Goal: Task Accomplishment & Management: Use online tool/utility

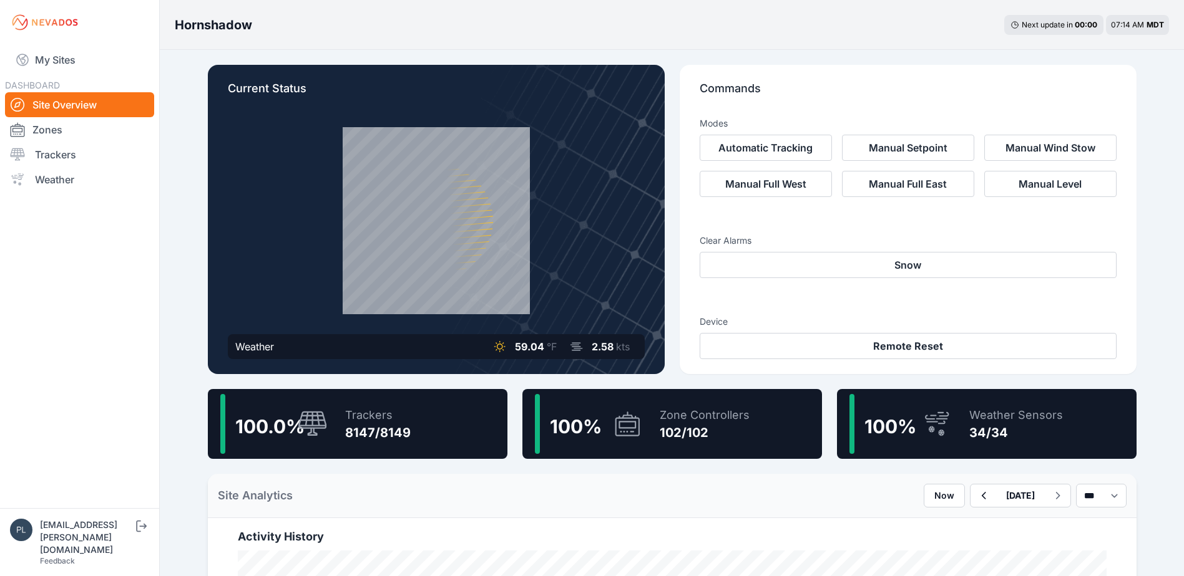
click at [126, 383] on nav "My Sites DASHBOARD Site Overview Zones Trackers Weather" at bounding box center [79, 272] width 159 height 454
click at [141, 318] on nav "My Sites DASHBOARD Site Overview Zones Trackers Weather" at bounding box center [79, 272] width 159 height 454
click at [143, 258] on nav "My Sites DASHBOARD Site Overview Zones Trackers Weather" at bounding box center [79, 272] width 159 height 454
click at [298, 330] on div "Current Status Weather 59.04 °F 2.58 kts" at bounding box center [436, 219] width 457 height 309
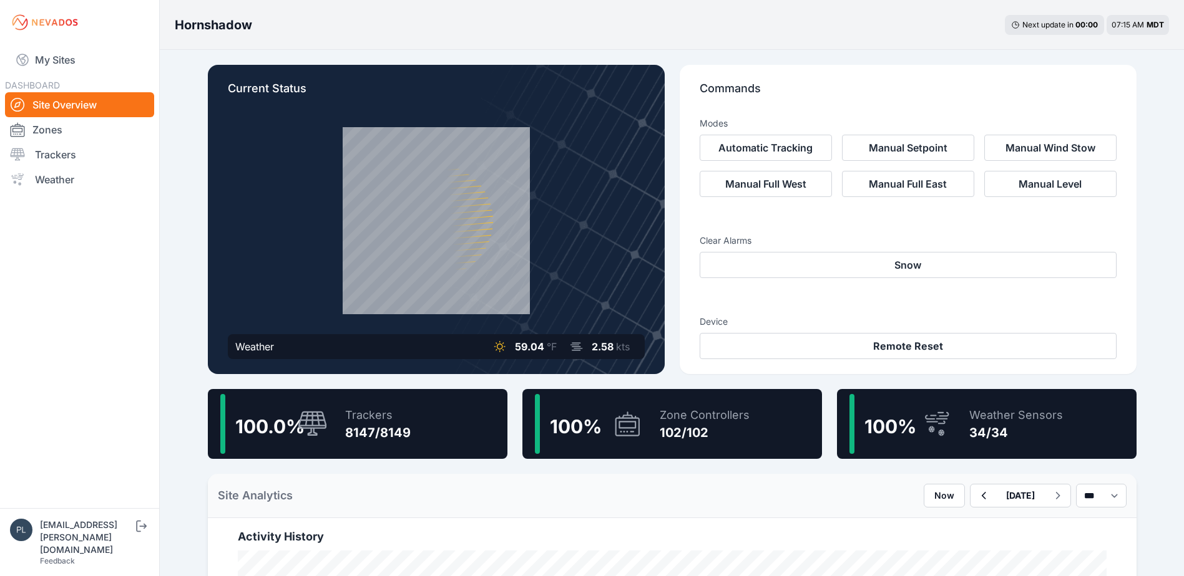
click at [92, 311] on nav "My Sites DASHBOARD Site Overview Zones Trackers Weather" at bounding box center [79, 272] width 159 height 454
click at [131, 227] on nav "My Sites DASHBOARD Site Overview Zones Trackers Weather" at bounding box center [79, 272] width 159 height 454
click at [146, 391] on nav "My Sites DASHBOARD Site Overview Zones Trackers Weather" at bounding box center [79, 272] width 159 height 454
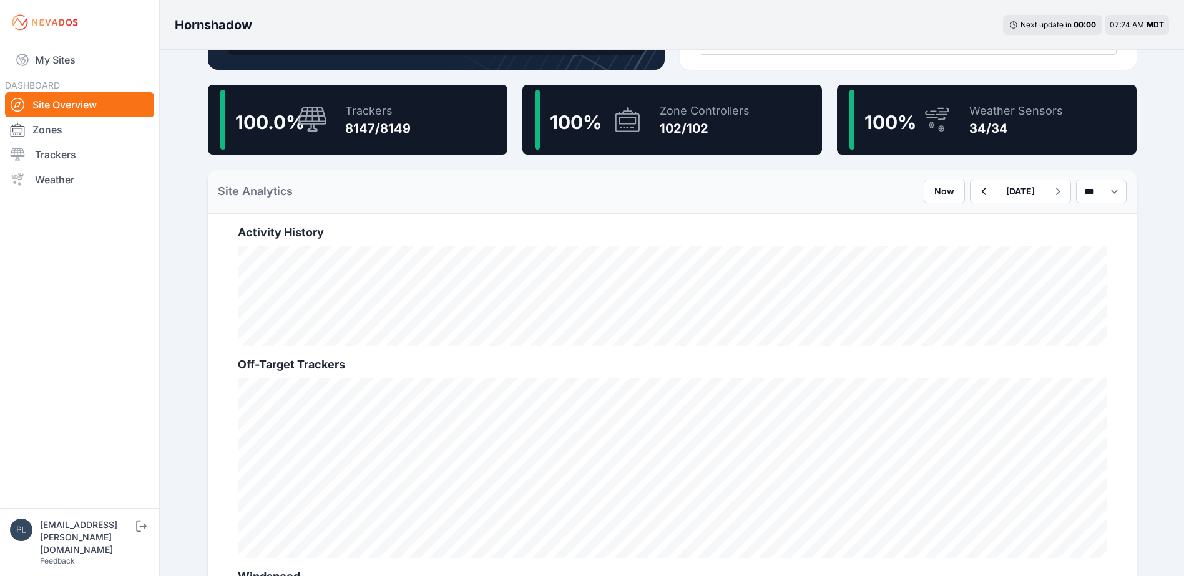
scroll to position [312, 0]
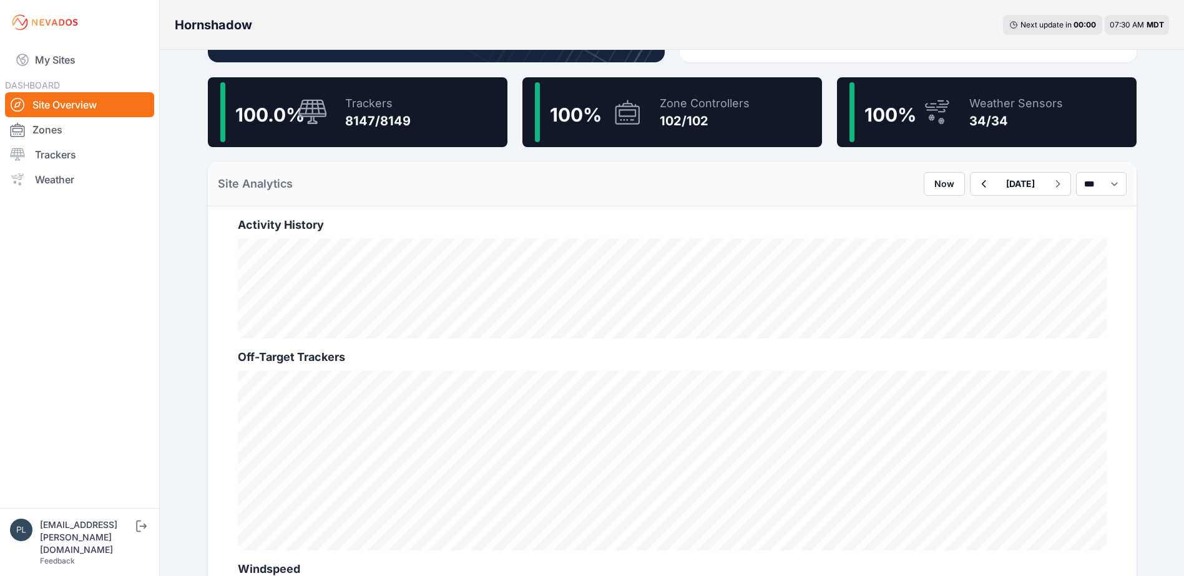
click at [154, 281] on nav "My Sites DASHBOARD Site Overview Zones Trackers Weather" at bounding box center [79, 272] width 159 height 454
click at [112, 112] on link "Site Overview" at bounding box center [79, 104] width 149 height 25
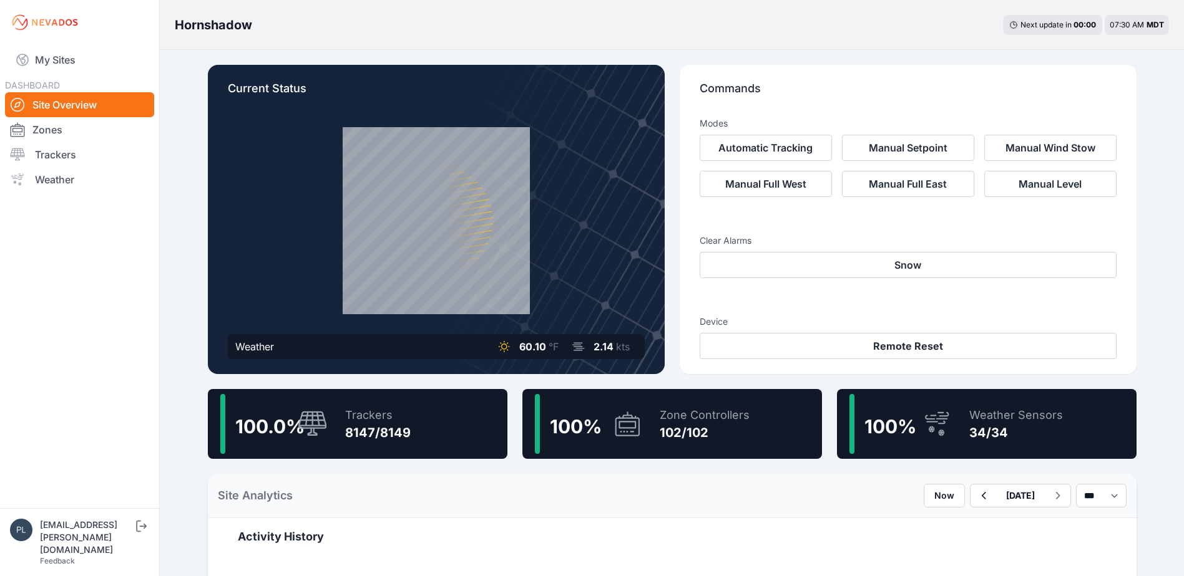
click at [341, 419] on div "Trackers 8147/8149" at bounding box center [372, 424] width 78 height 60
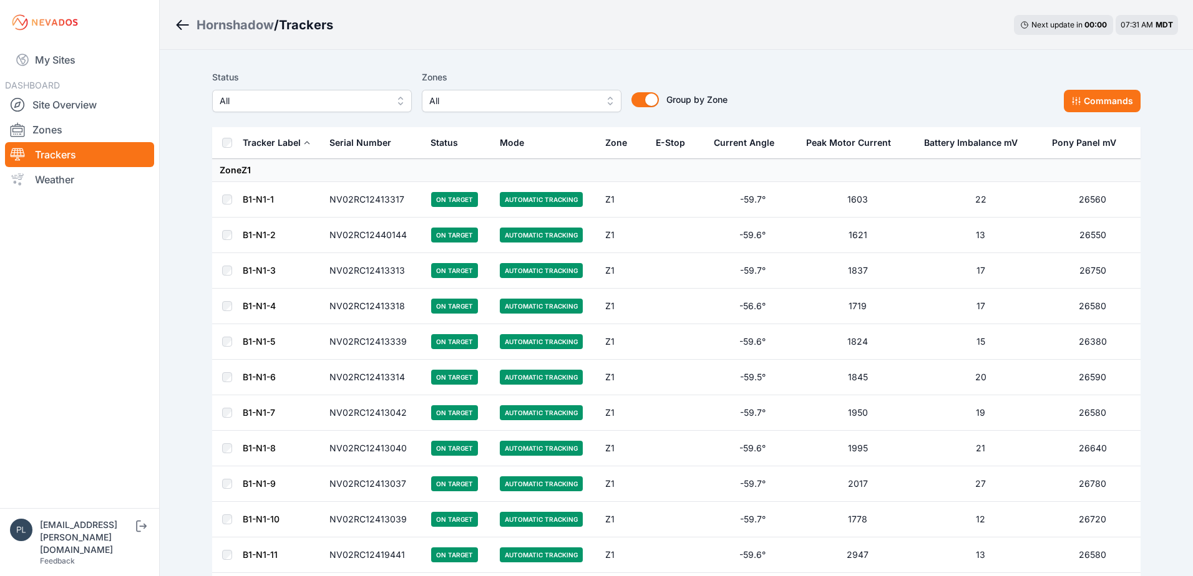
click at [348, 99] on span "All" at bounding box center [303, 101] width 167 height 15
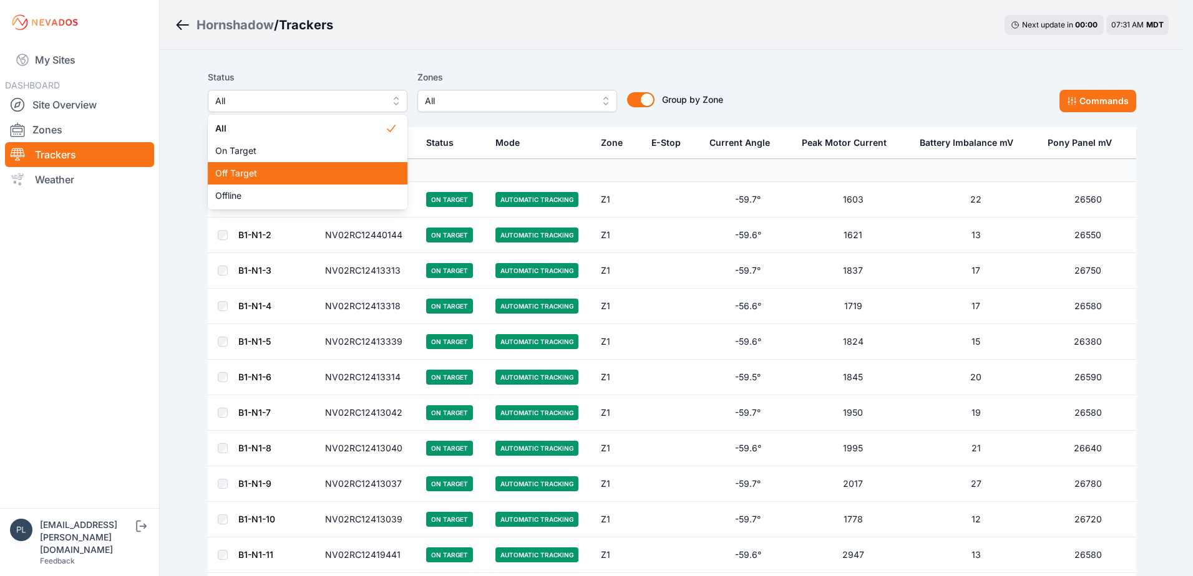
click at [331, 173] on span "Off Target" at bounding box center [300, 173] width 170 height 12
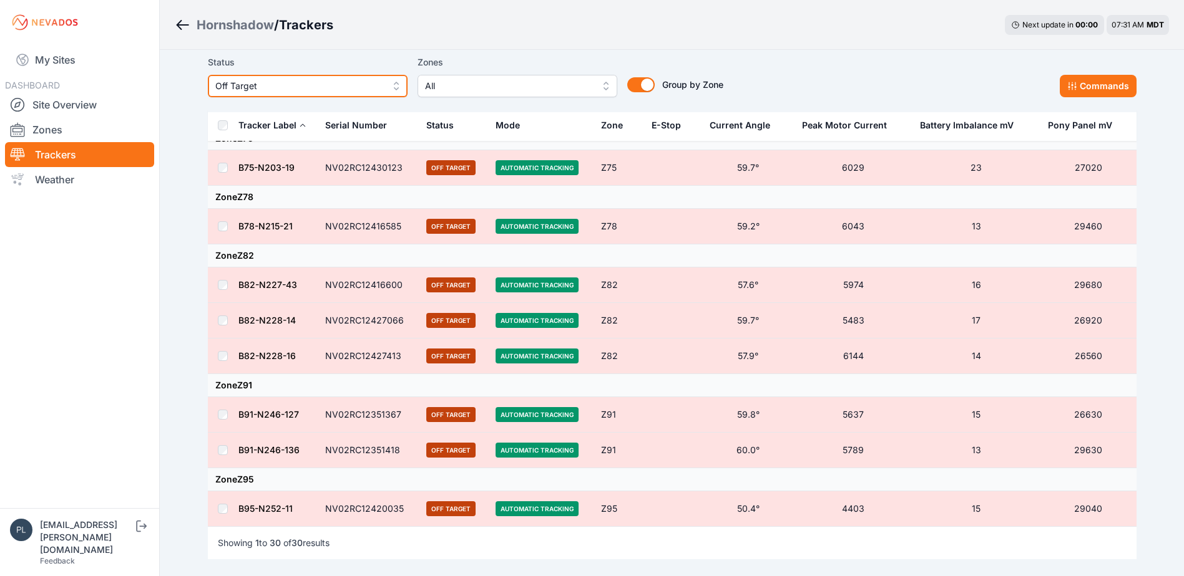
scroll to position [1306, 0]
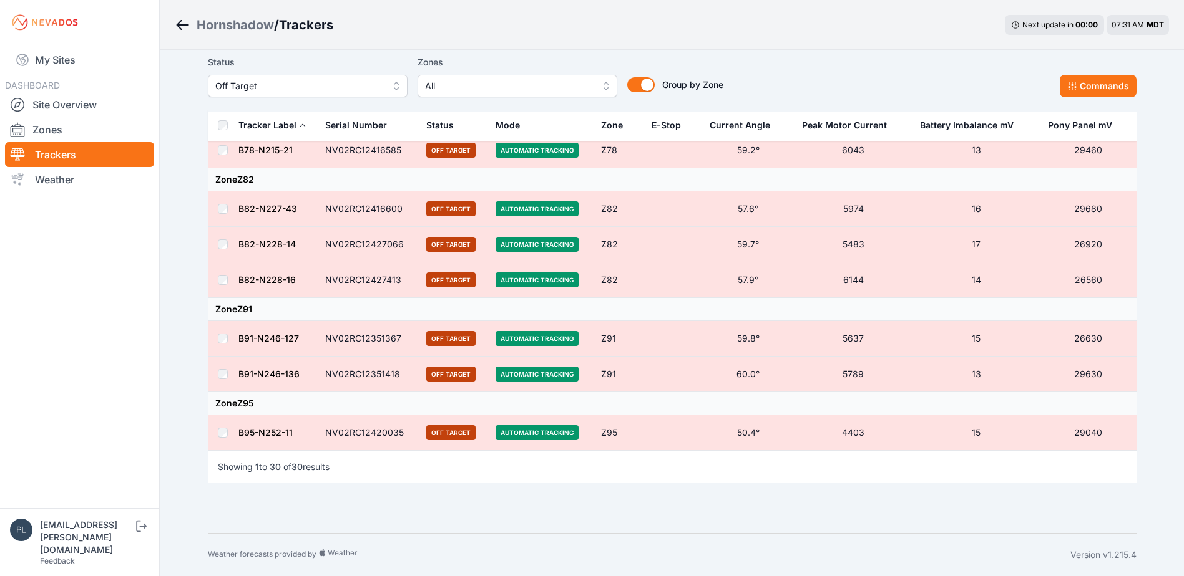
click at [225, 344] on td at bounding box center [223, 339] width 30 height 36
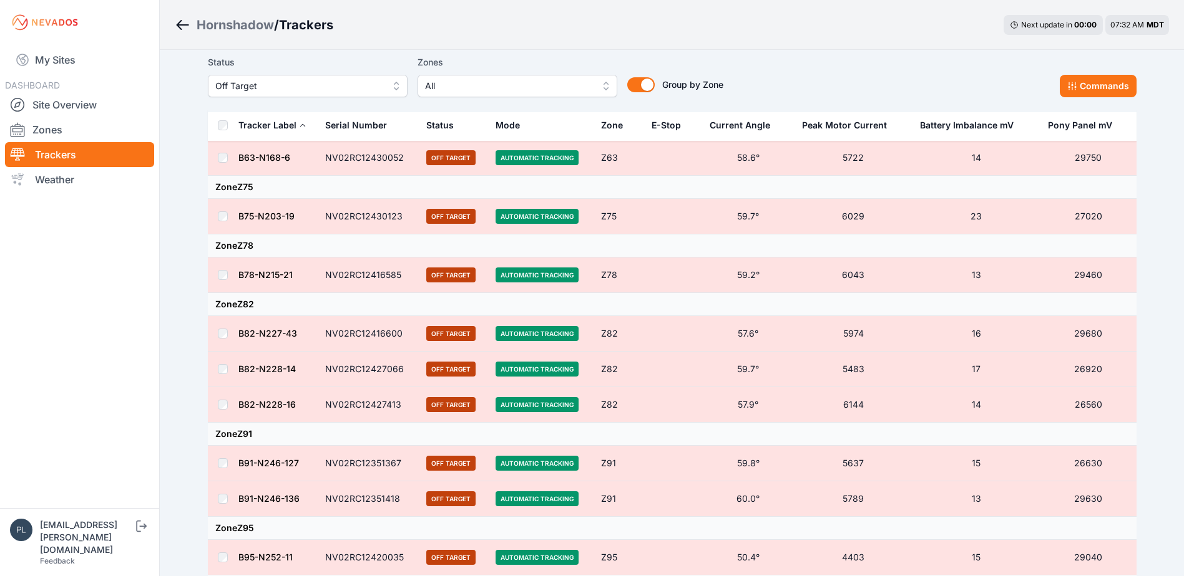
click at [230, 276] on td at bounding box center [223, 276] width 30 height 36
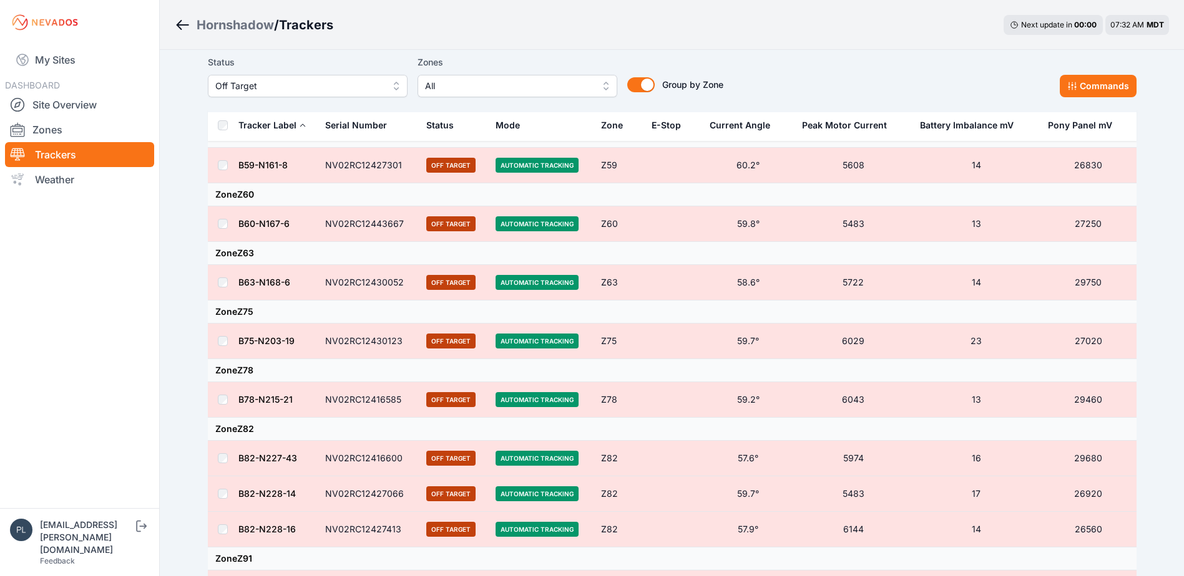
scroll to position [994, 0]
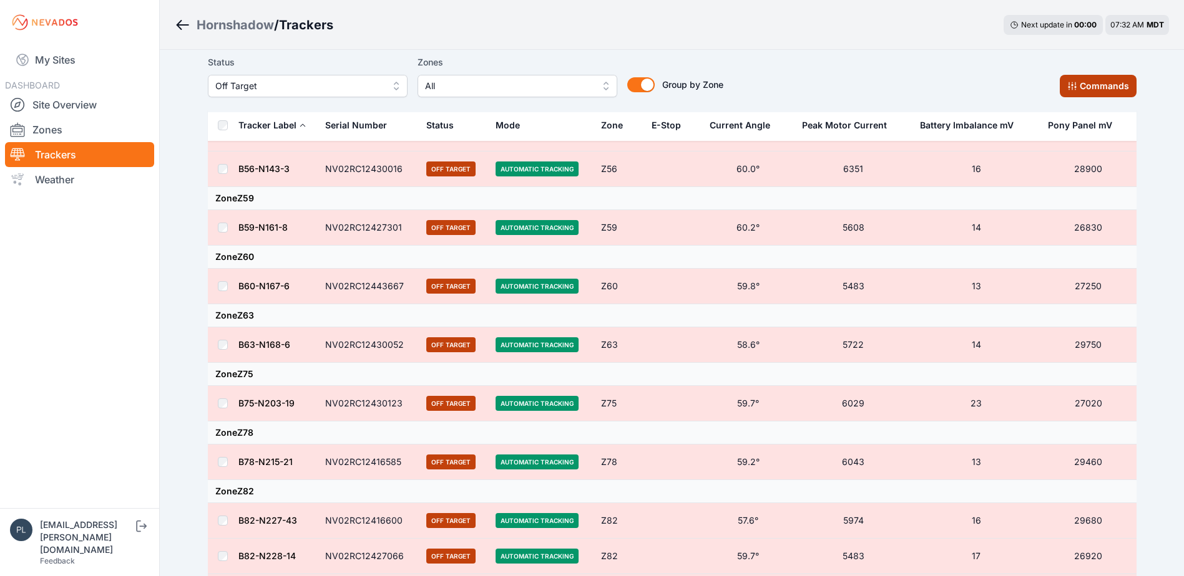
click at [1076, 87] on icon at bounding box center [1071, 86] width 8 height 8
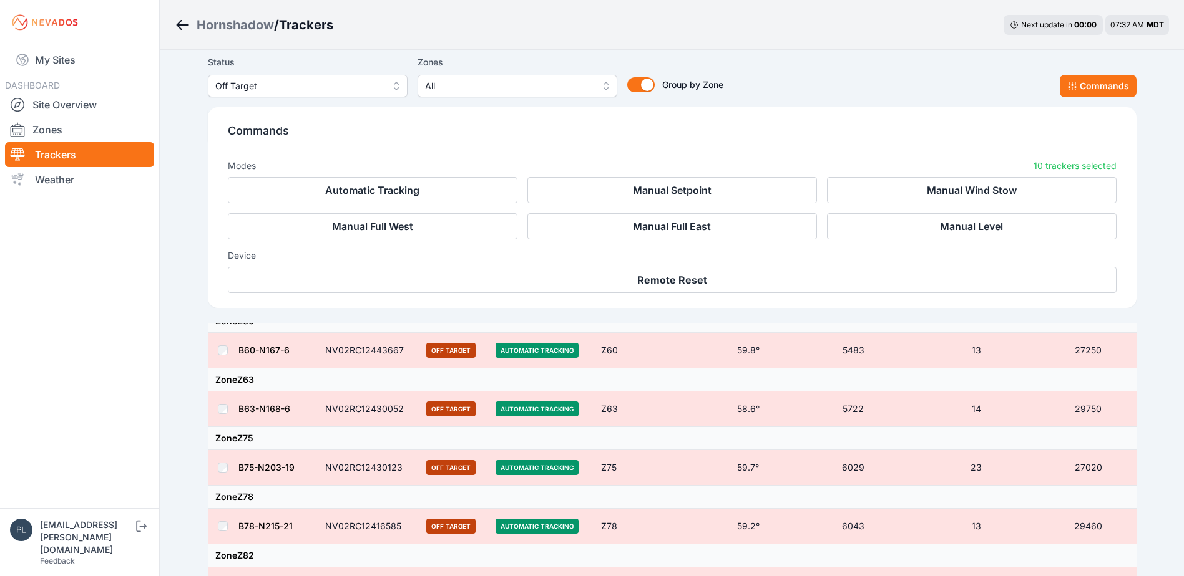
scroll to position [1205, 0]
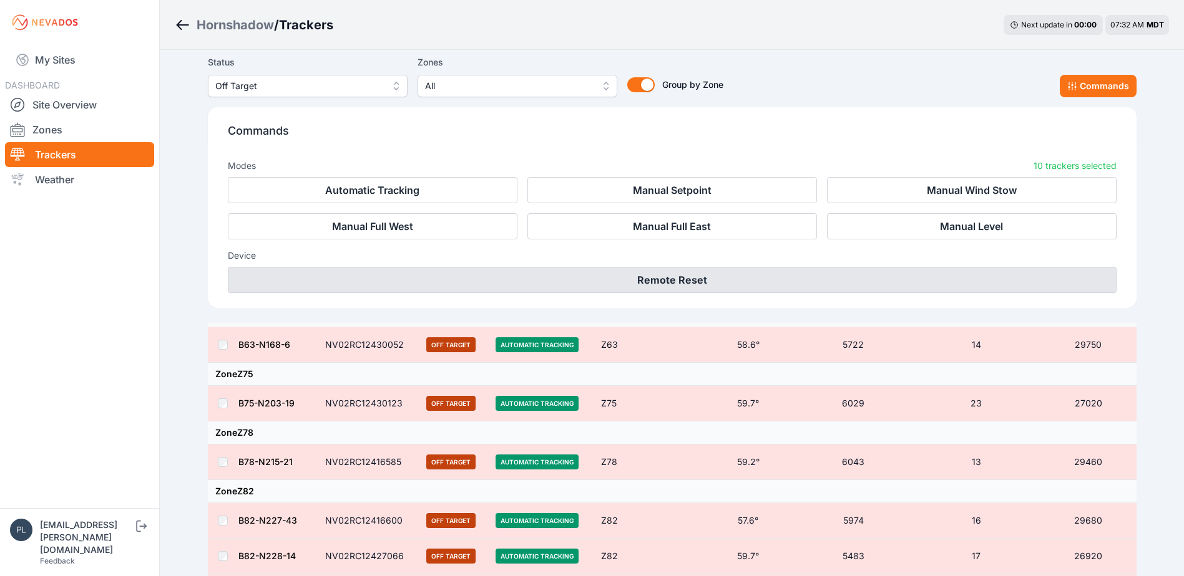
click at [614, 276] on button "Remote Reset" at bounding box center [672, 280] width 888 height 26
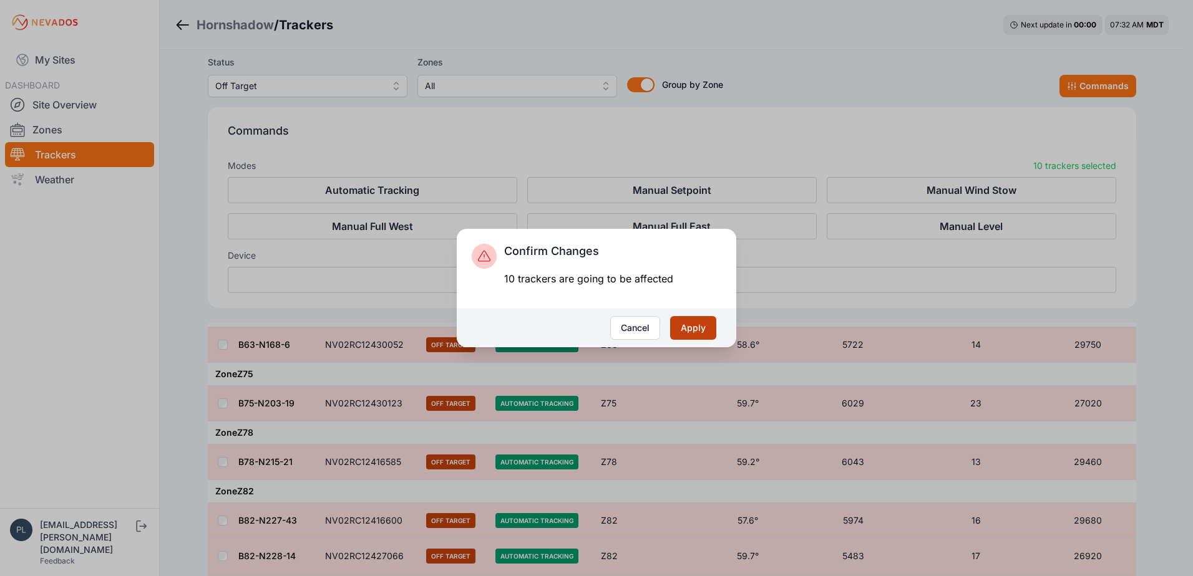
click at [679, 331] on button "Apply" at bounding box center [693, 328] width 46 height 24
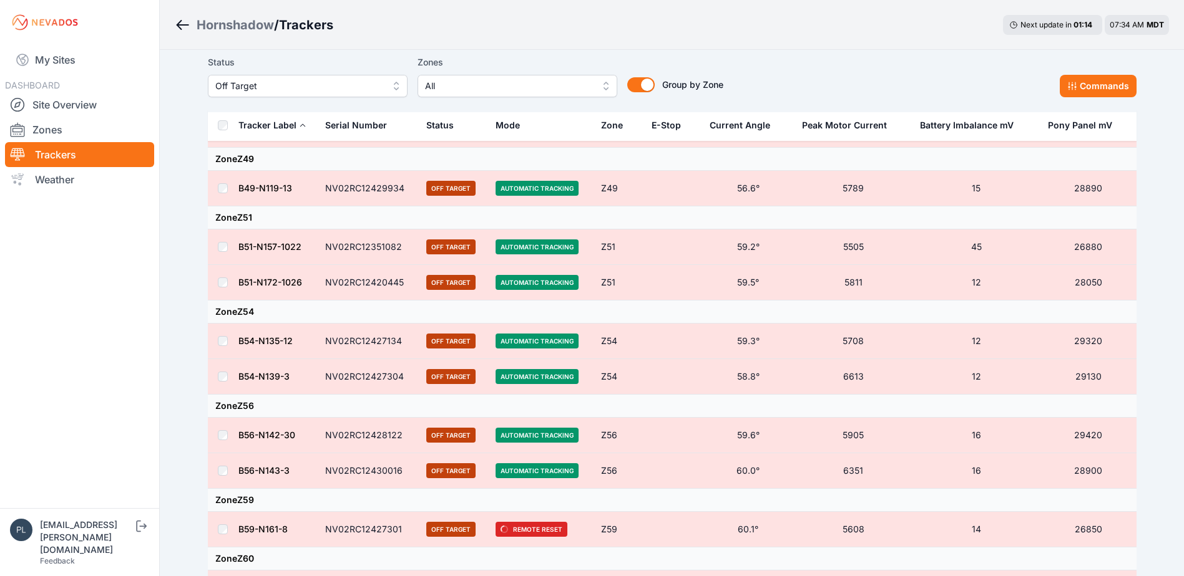
scroll to position [811, 0]
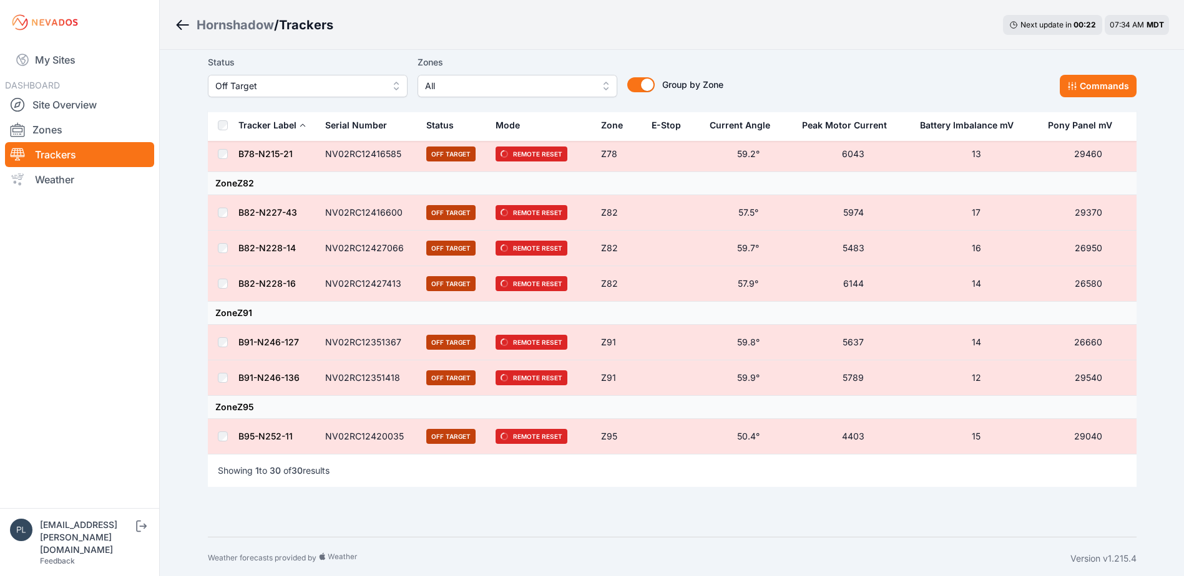
scroll to position [1306, 0]
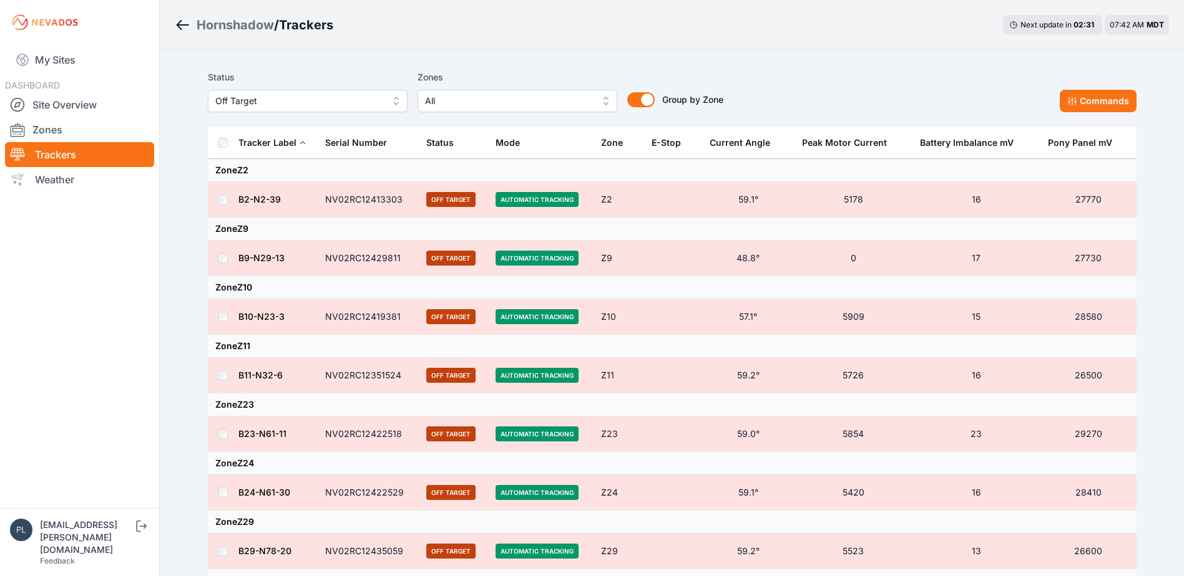
scroll to position [1306, 0]
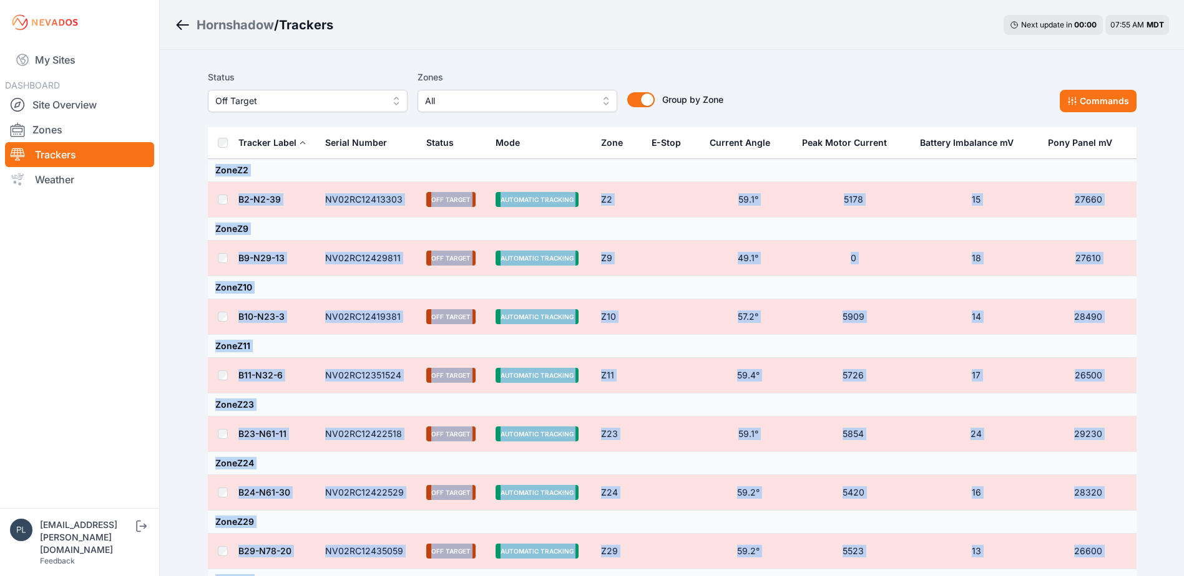
drag, startPoint x: 1106, startPoint y: 437, endPoint x: 213, endPoint y: 177, distance: 929.9
drag, startPoint x: 213, startPoint y: 177, endPoint x: 223, endPoint y: 171, distance: 11.5
copy tbody "Zone Z2 B2-N2-39 NV02RC12413303 Off Target Automatic Tracking Z2 59.1° 5178 15 …"
click at [1104, 99] on button "Commands" at bounding box center [1097, 101] width 77 height 22
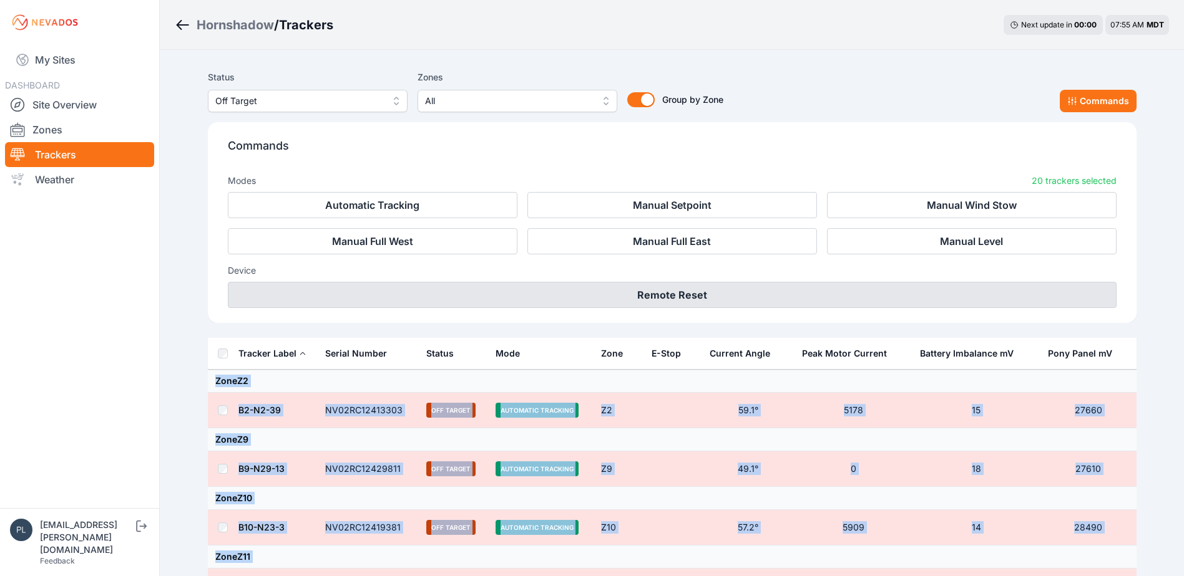
click at [641, 294] on button "Remote Reset" at bounding box center [672, 295] width 888 height 26
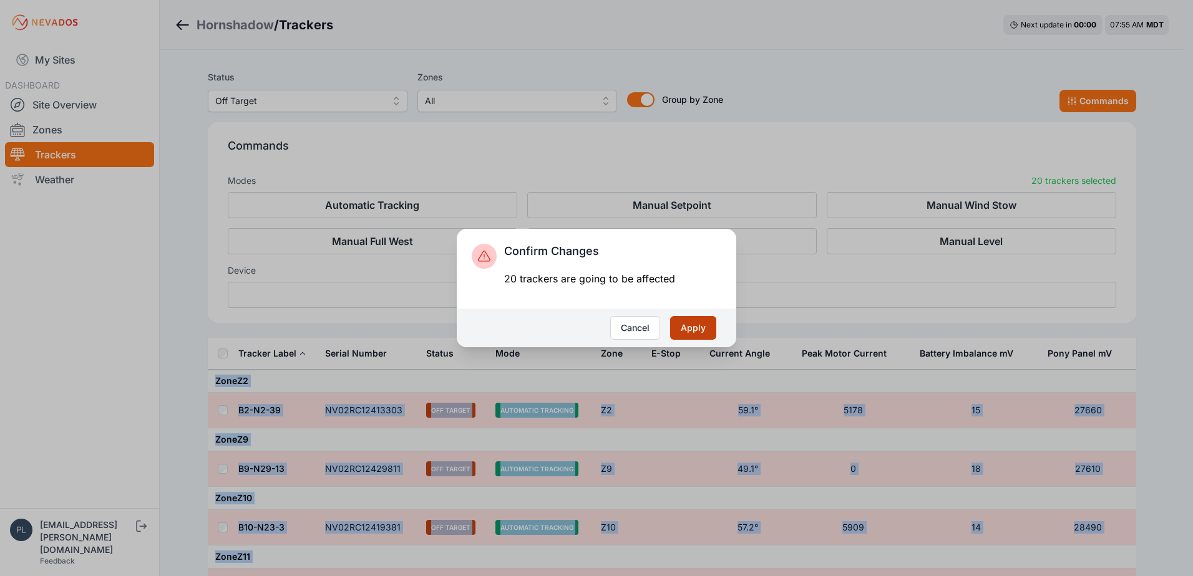
click at [684, 323] on button "Apply" at bounding box center [693, 328] width 46 height 24
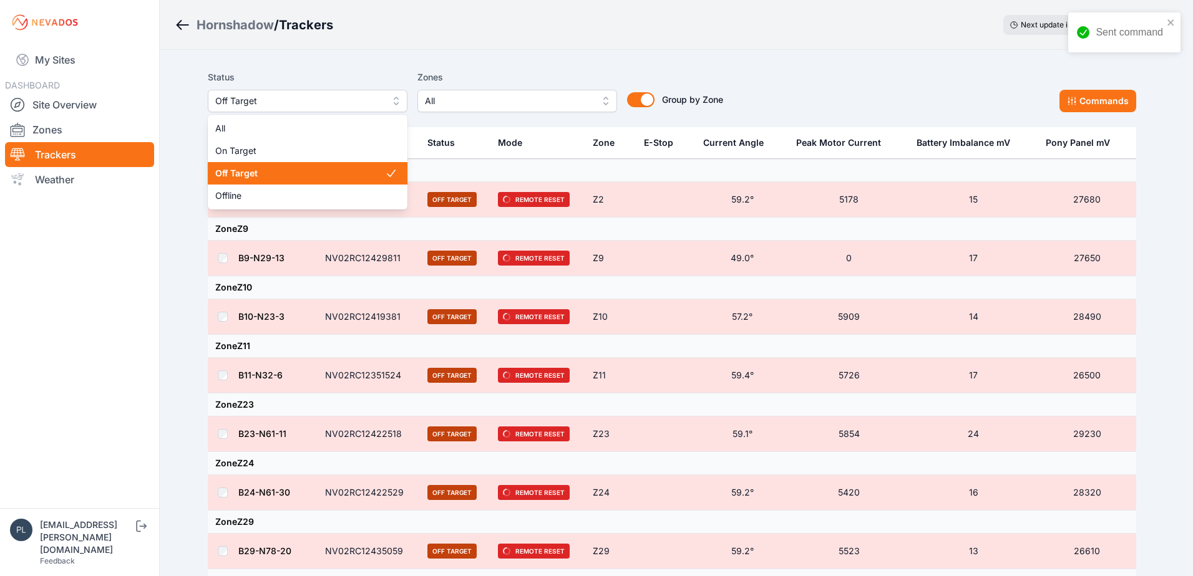
drag, startPoint x: 0, startPoint y: 0, endPoint x: 301, endPoint y: 107, distance: 319.7
click at [301, 107] on span "Off Target" at bounding box center [298, 101] width 167 height 15
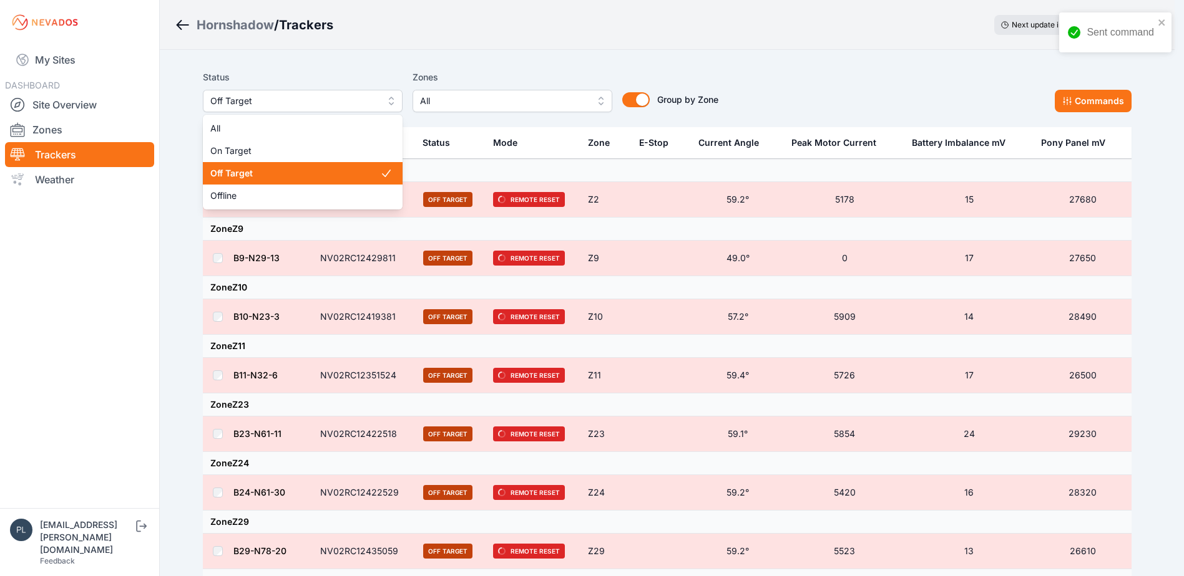
click at [296, 109] on button "Off Target" at bounding box center [303, 101] width 200 height 22
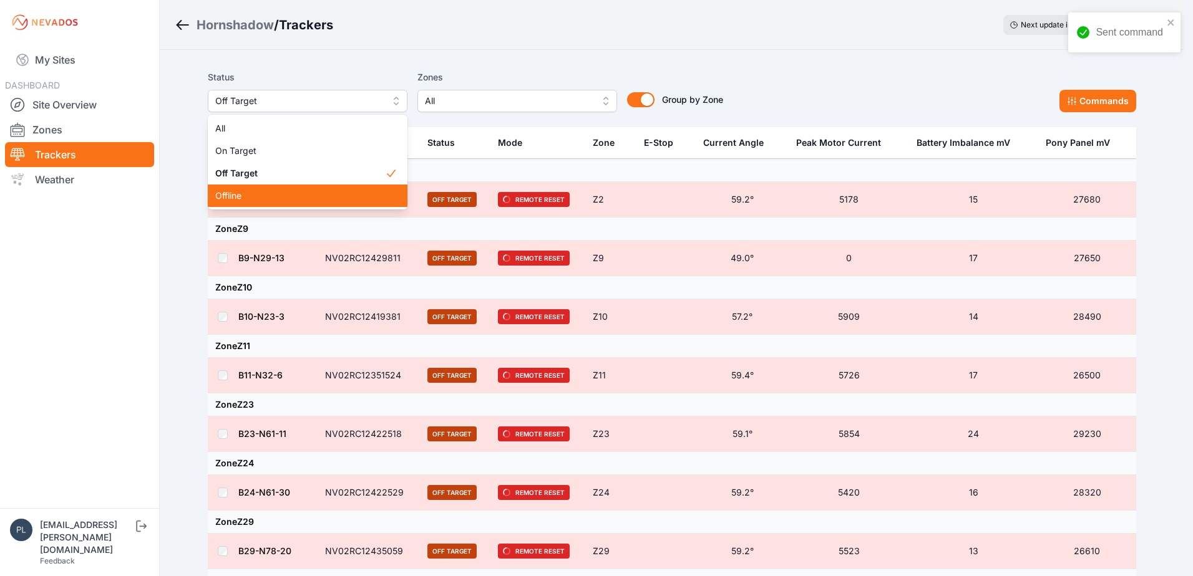
click at [284, 192] on span "Offline" at bounding box center [300, 196] width 170 height 12
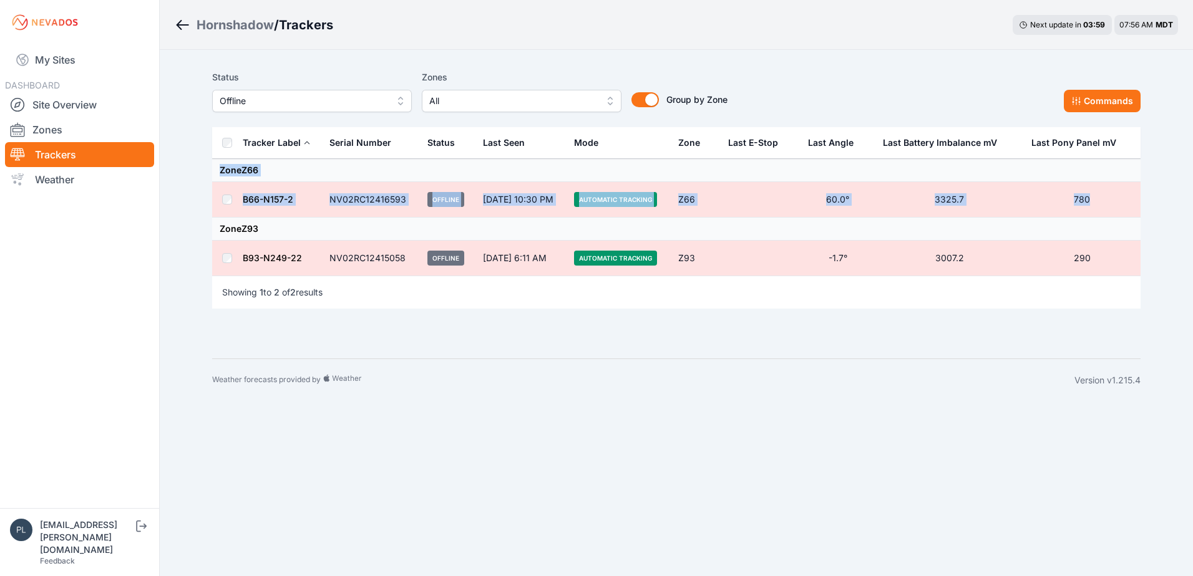
drag, startPoint x: 1104, startPoint y: 197, endPoint x: 217, endPoint y: 175, distance: 886.8
click at [217, 175] on tbody "Zone Z66 B66-N157-2 NV02RC12416593 Offline Aug 7, 10:30 PM Automatic Tracking Z…" at bounding box center [676, 217] width 928 height 117
copy tbody "Zone Z66 B66-N157-2 NV02RC12416593 Offline Aug 7, 10:30 PM Automatic Tracking Z…"
click at [62, 104] on link "Site Overview" at bounding box center [79, 104] width 149 height 25
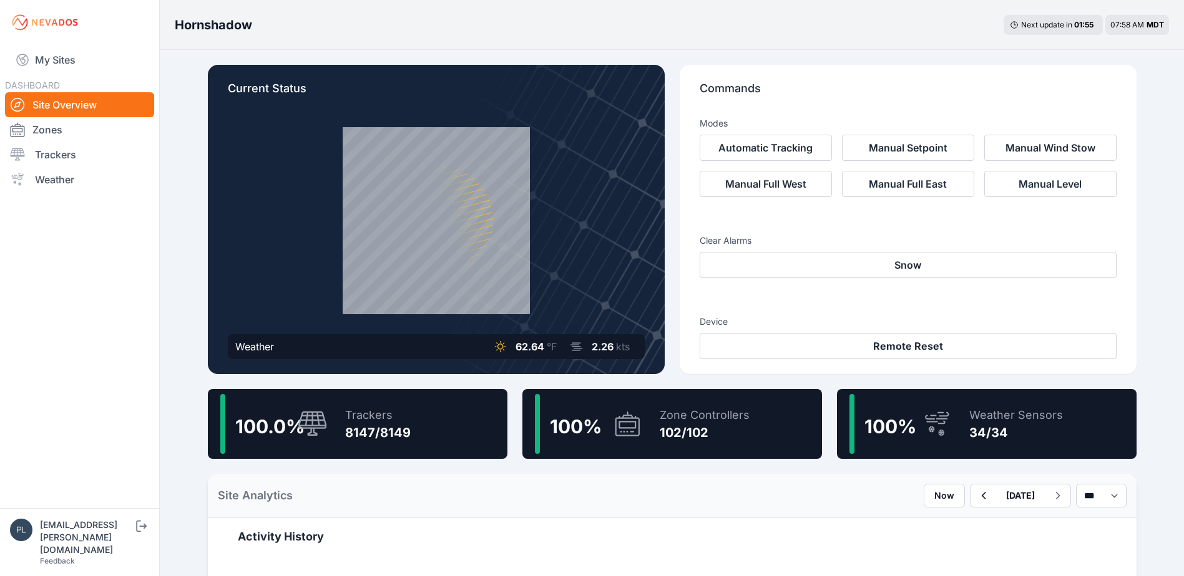
click at [357, 403] on div "Trackers 8147/8149" at bounding box center [372, 424] width 78 height 60
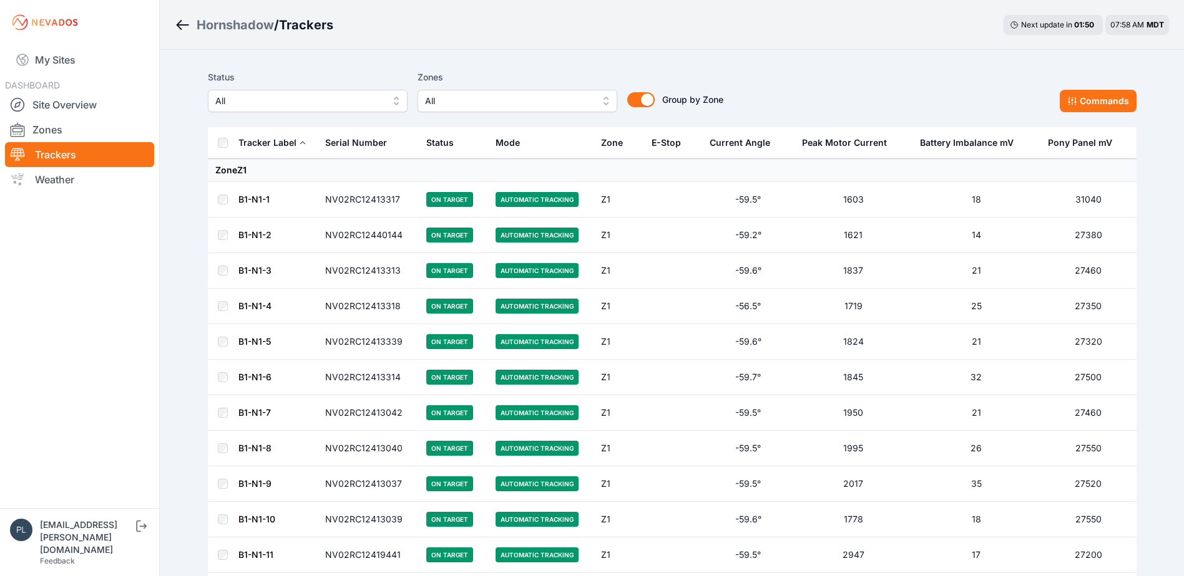
click at [362, 112] on div "Status All Zones All Group by Zone Group by Zone Commands" at bounding box center [672, 96] width 928 height 62
click at [367, 107] on span "All" at bounding box center [298, 101] width 167 height 15
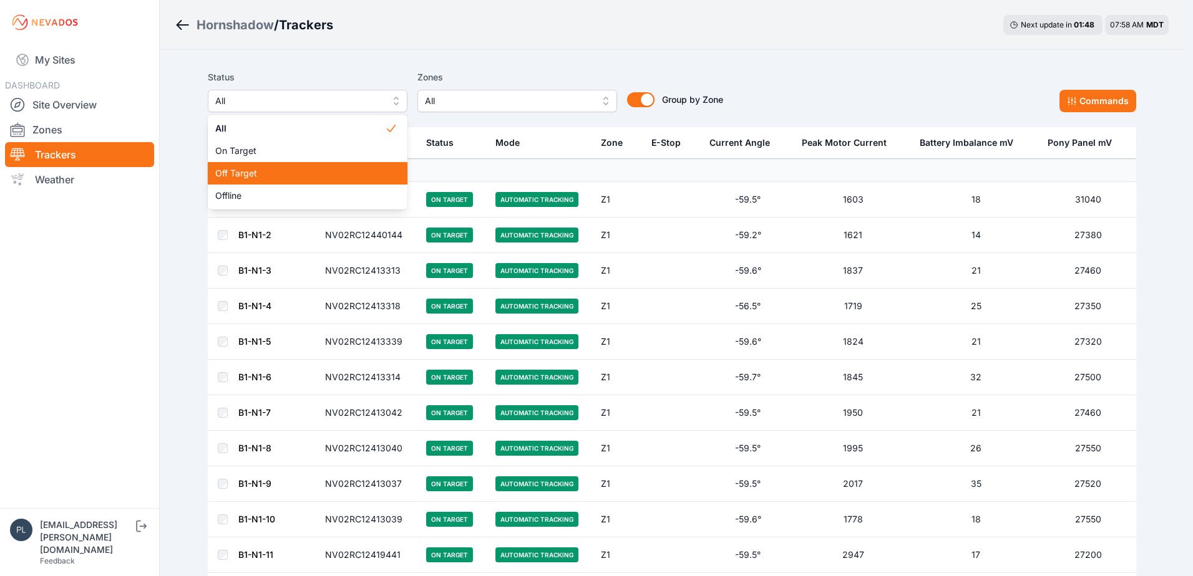
click at [317, 180] on div "Off Target" at bounding box center [308, 173] width 200 height 22
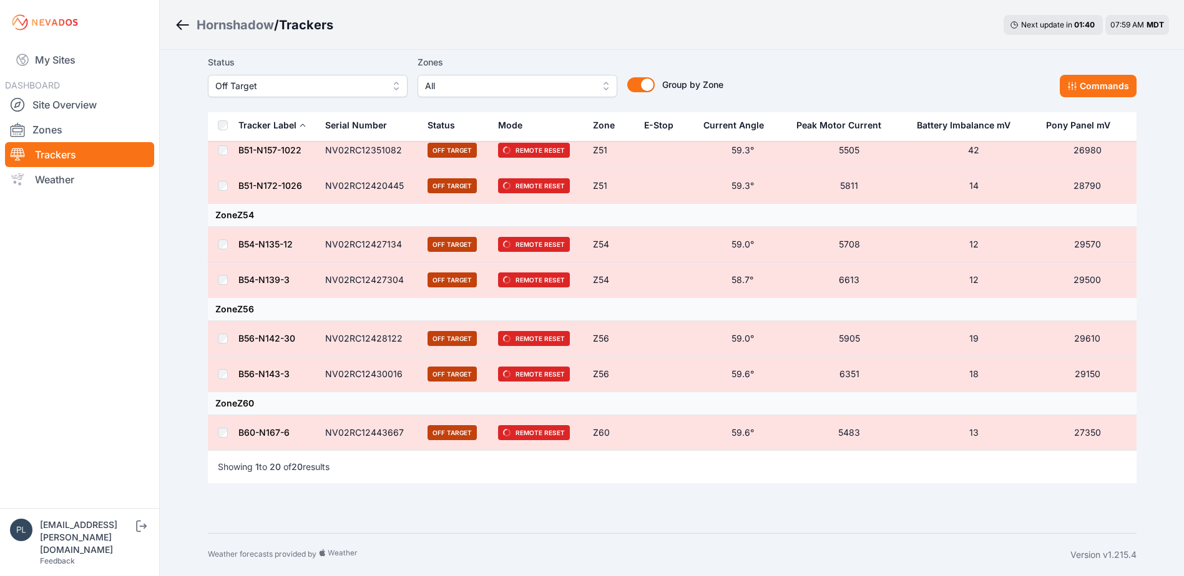
scroll to position [477, 0]
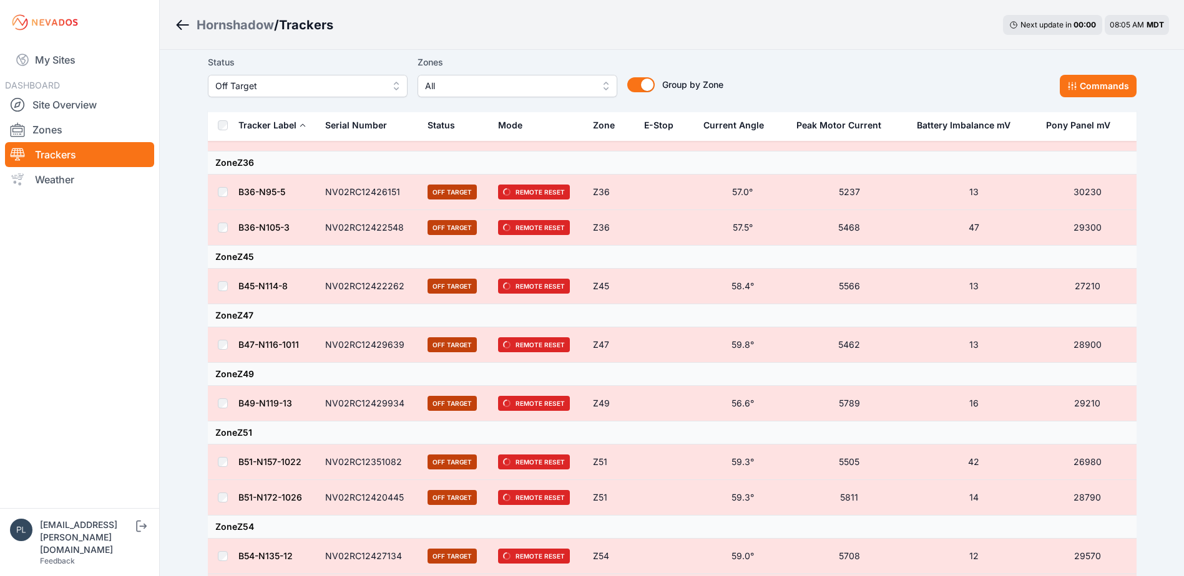
click at [97, 319] on nav "My Sites DASHBOARD Site Overview Zones Trackers Weather" at bounding box center [79, 272] width 159 height 454
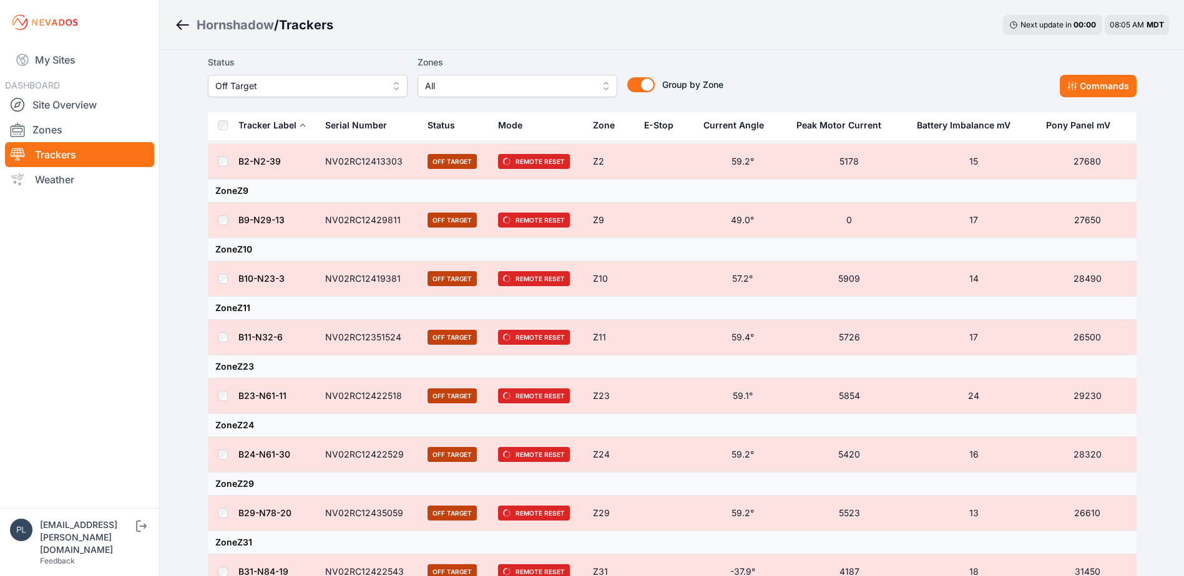
scroll to position [0, 0]
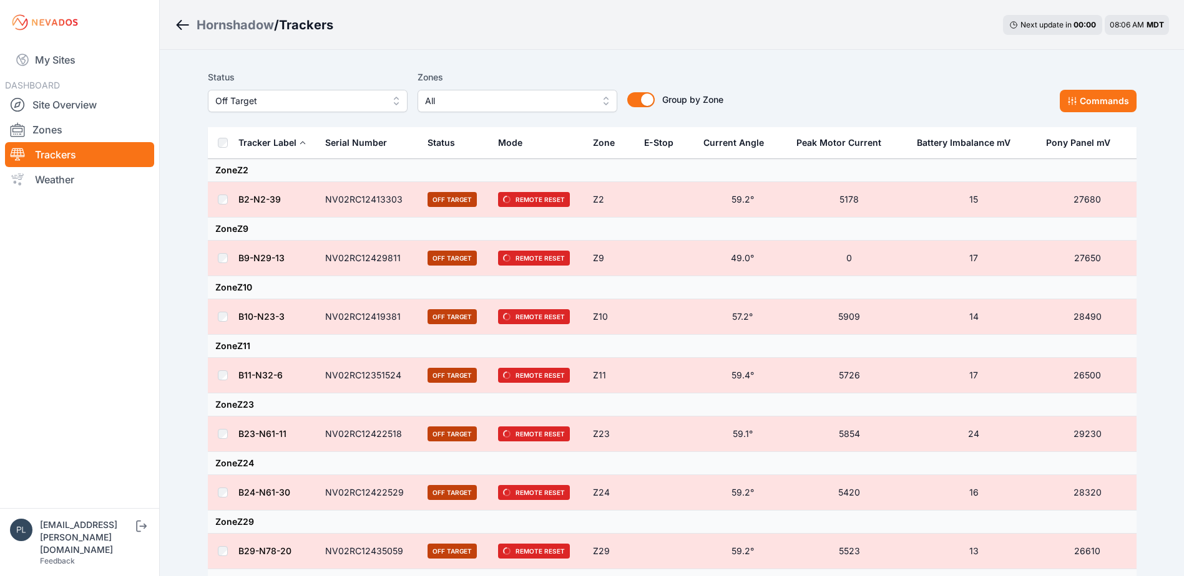
click at [590, 36] on div "Hornshadow / Trackers Next update in 00 : 00 08:06 AM MDT" at bounding box center [672, 25] width 1024 height 50
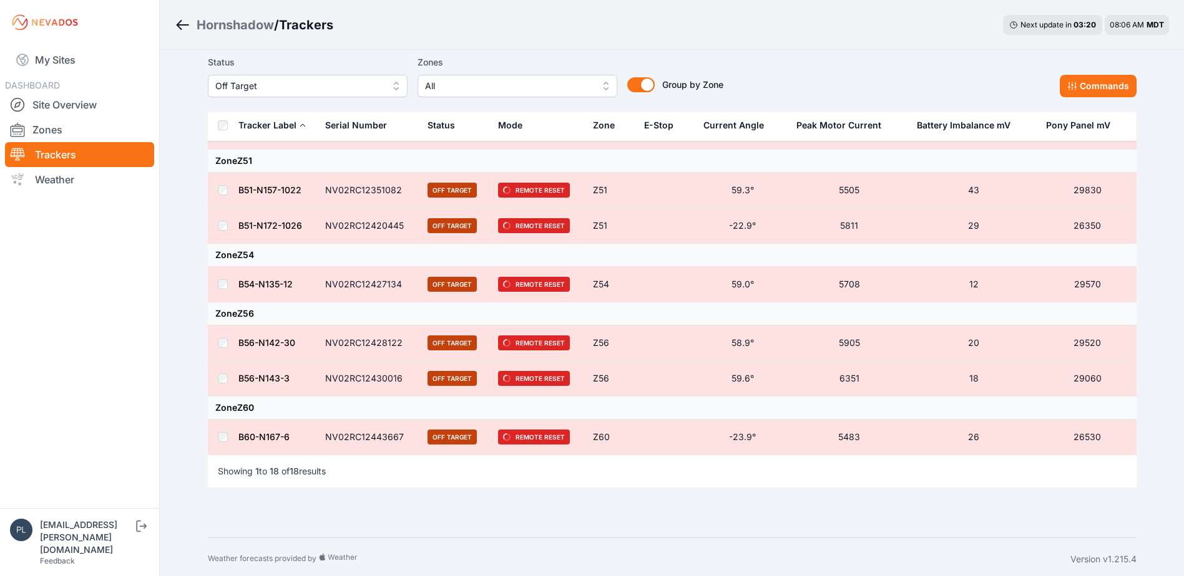
scroll to position [694, 0]
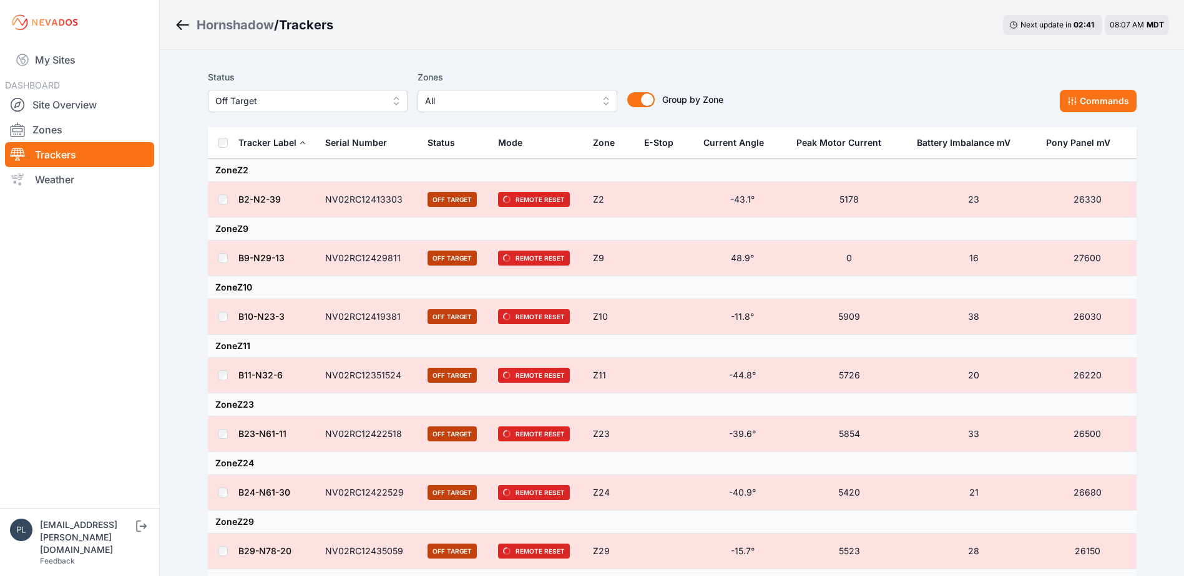
scroll to position [694, 0]
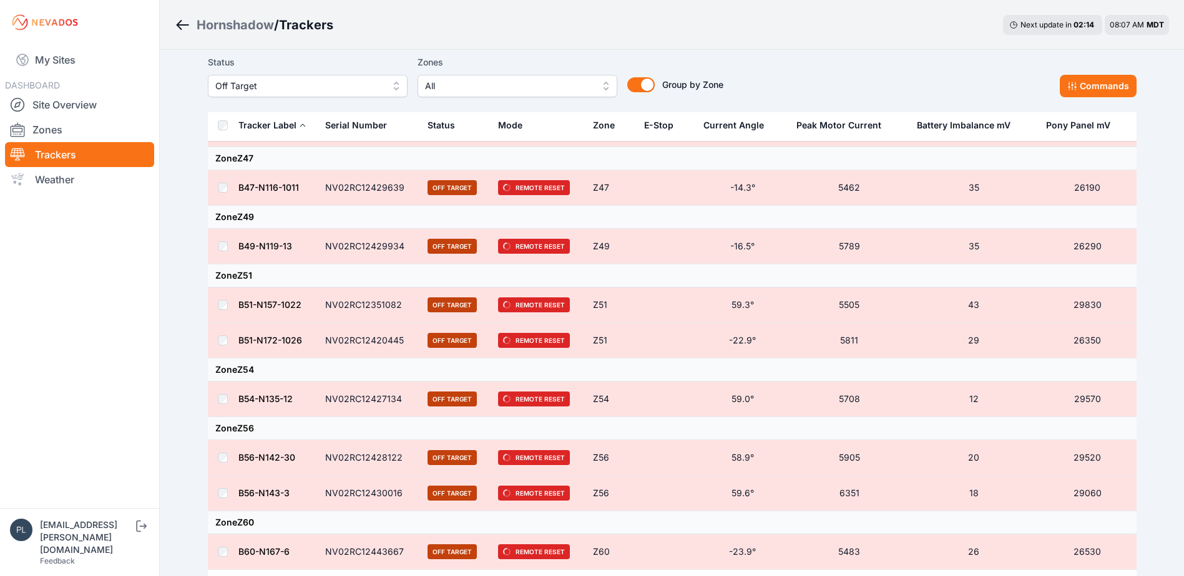
scroll to position [382, 0]
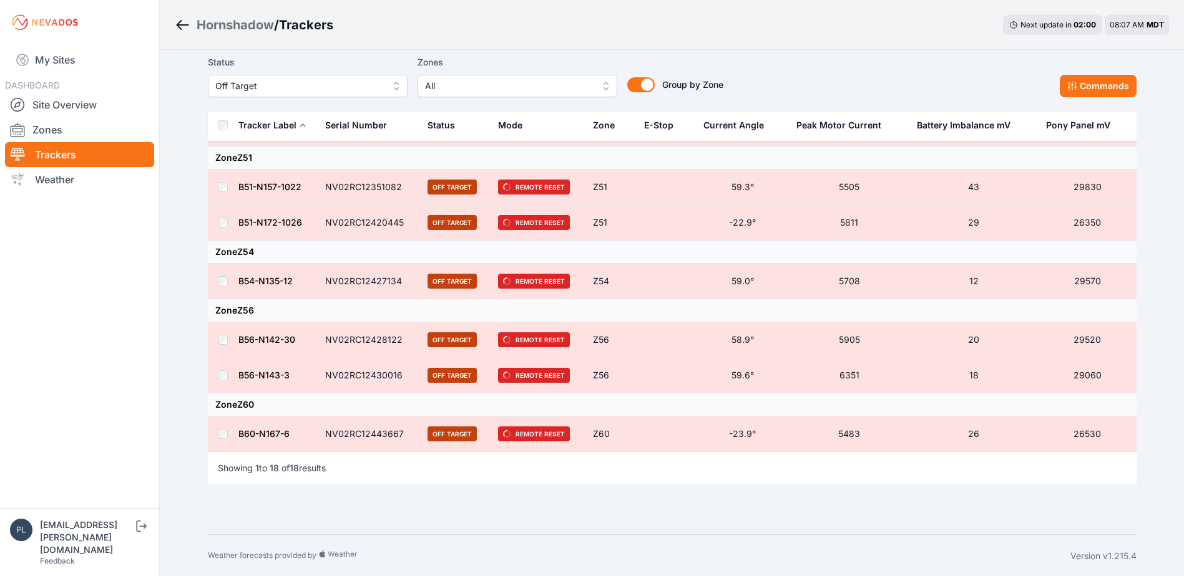
scroll to position [694, 0]
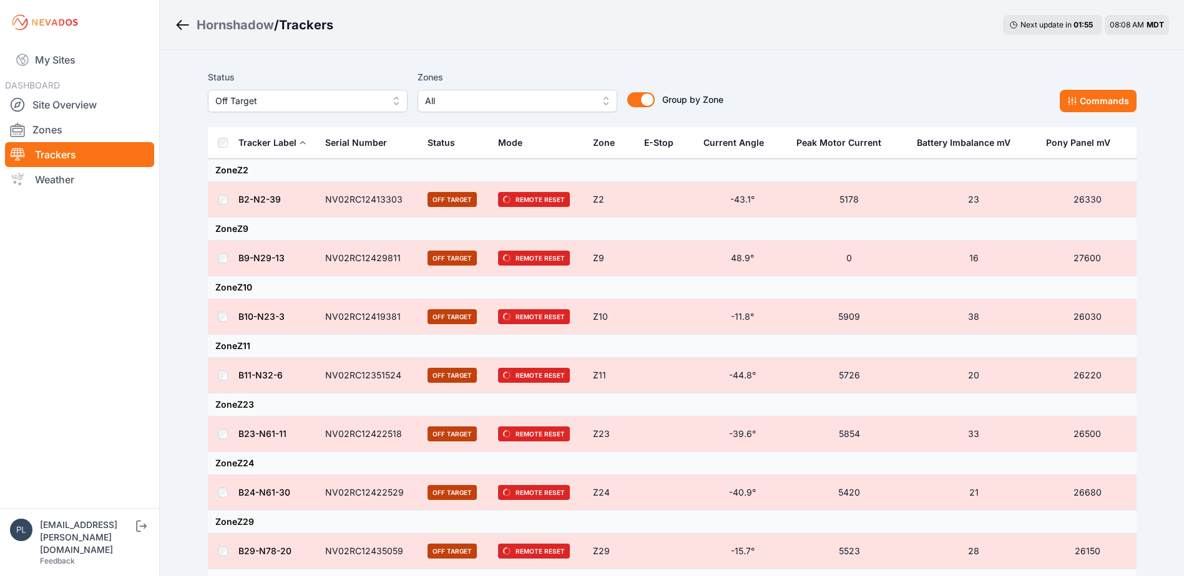
scroll to position [694, 0]
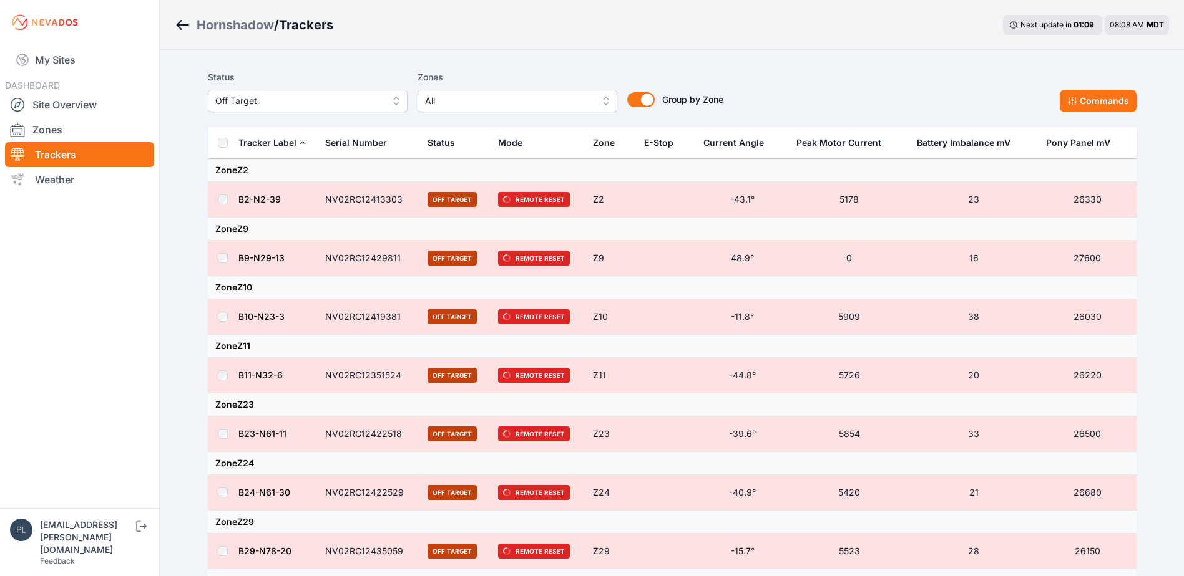
scroll to position [694, 0]
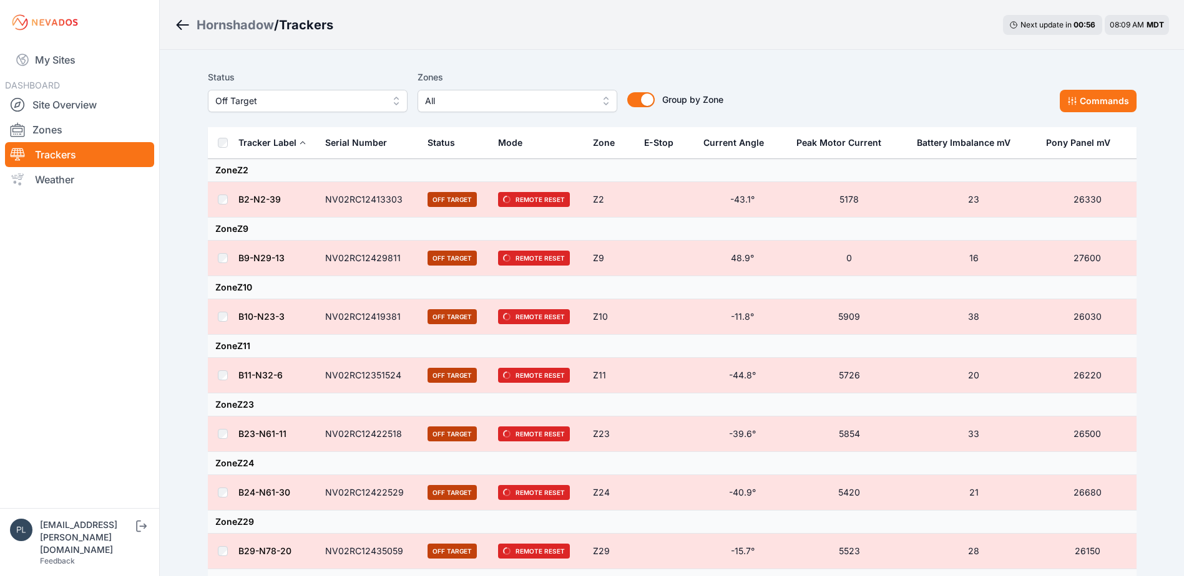
scroll to position [694, 0]
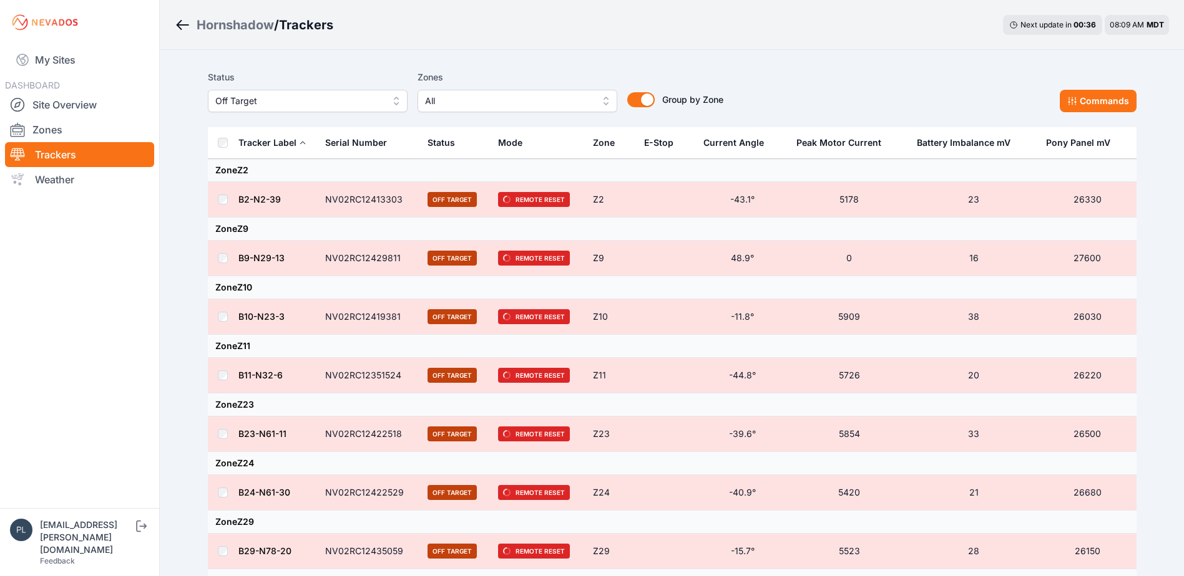
scroll to position [694, 0]
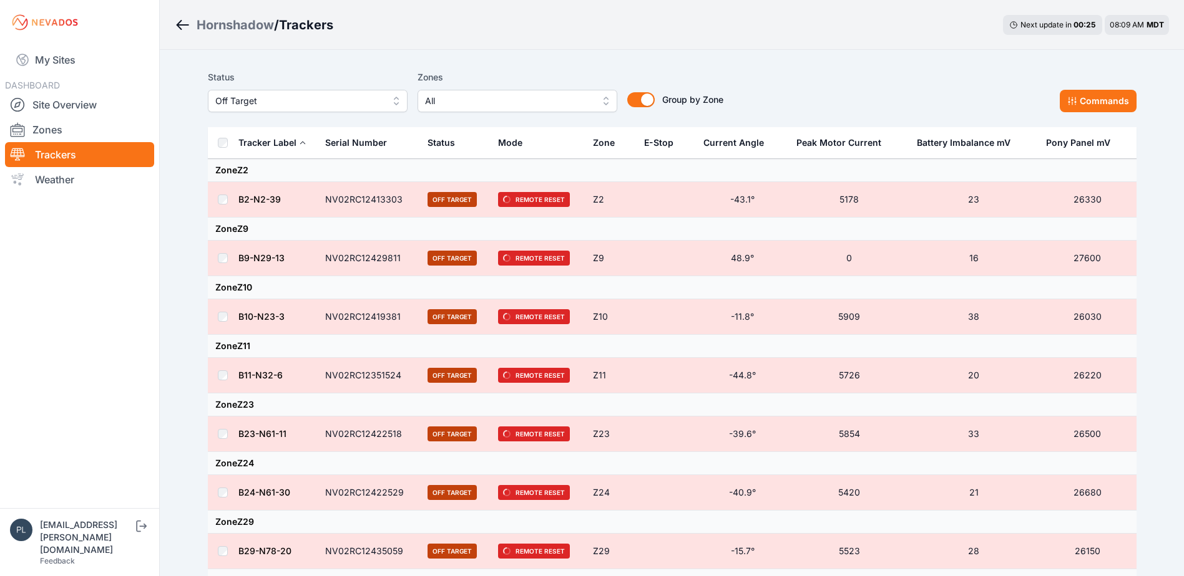
scroll to position [694, 0]
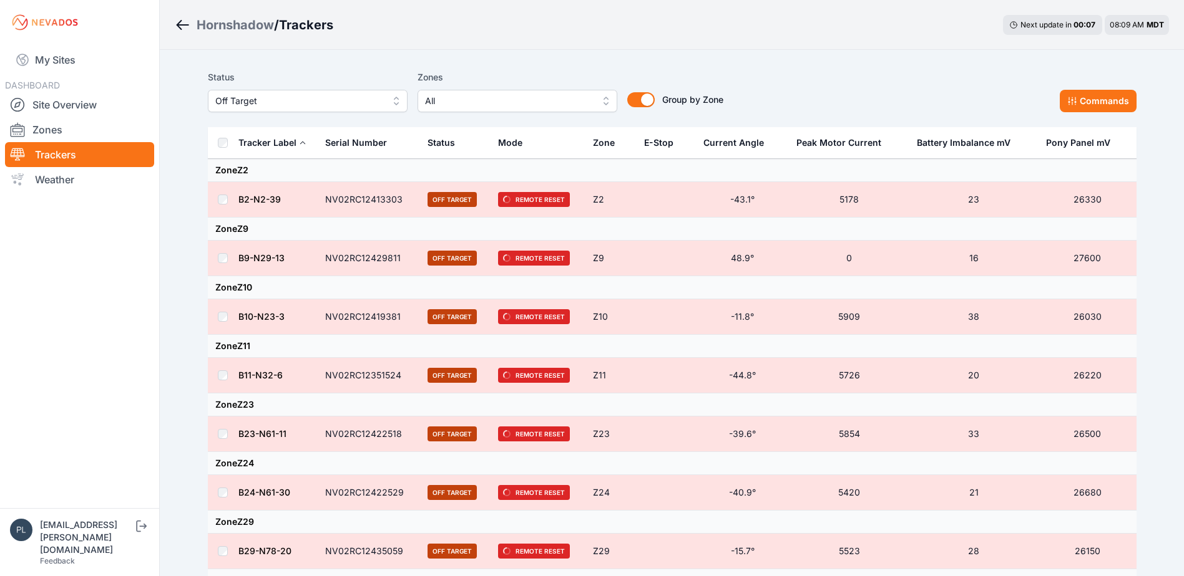
scroll to position [694, 0]
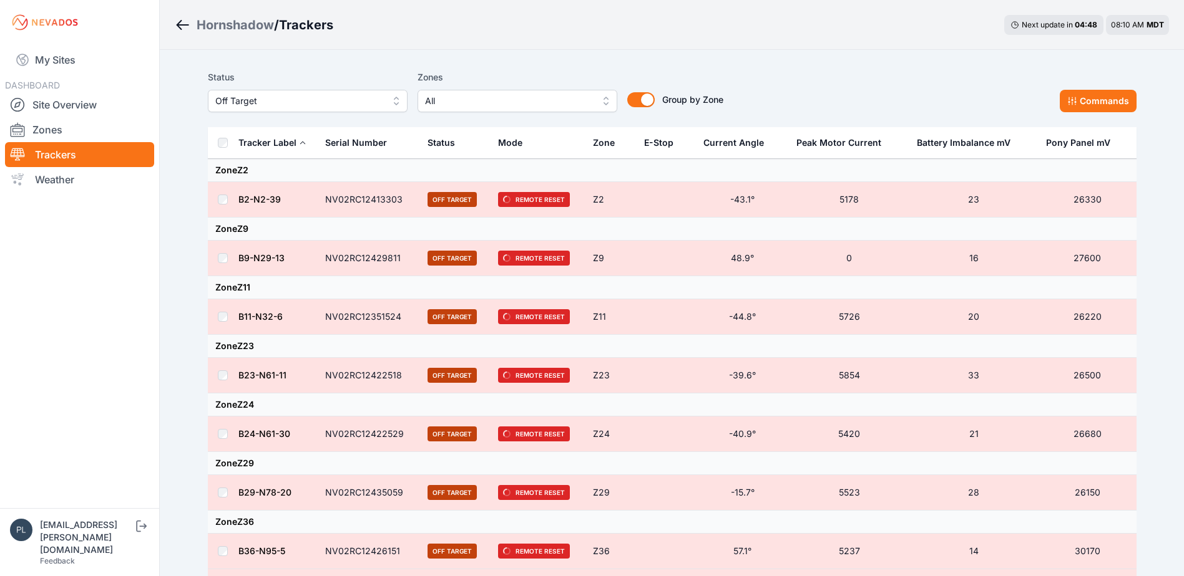
scroll to position [636, 0]
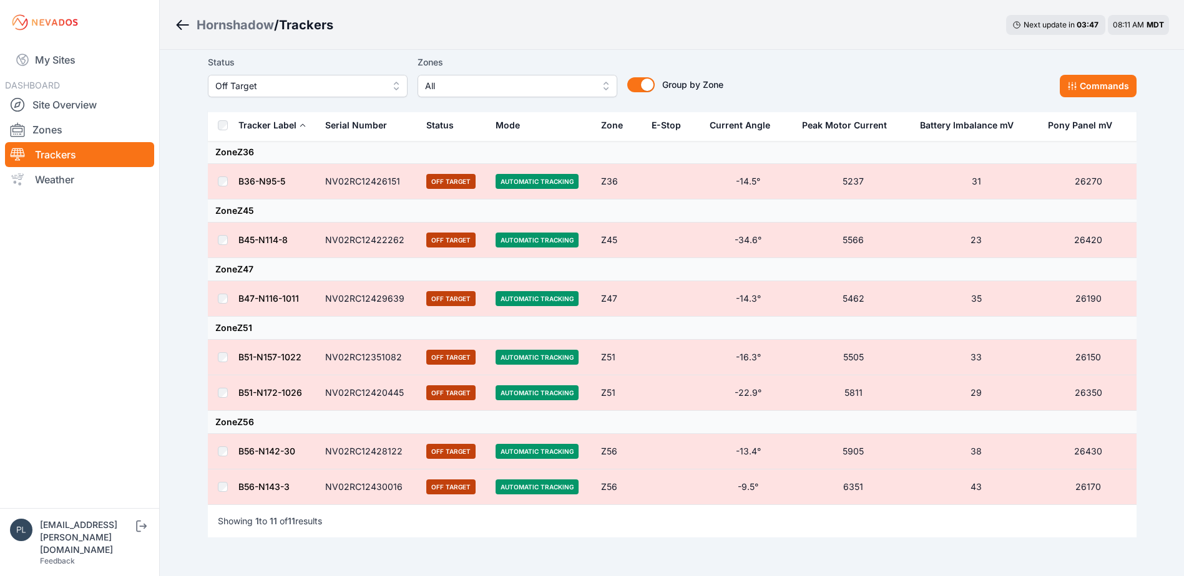
scroll to position [307, 0]
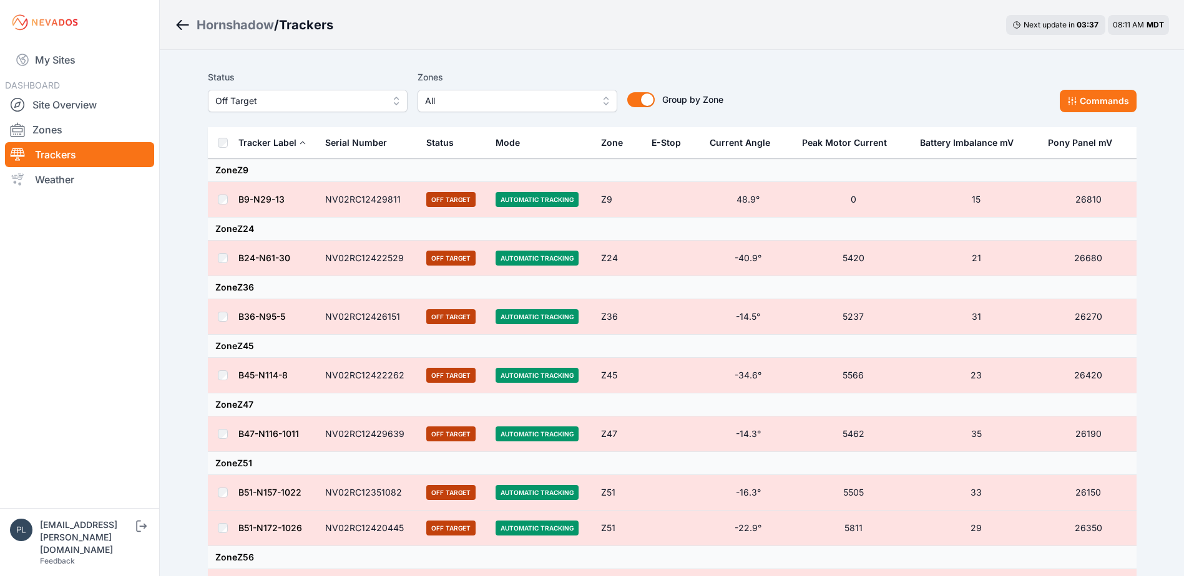
scroll to position [190, 0]
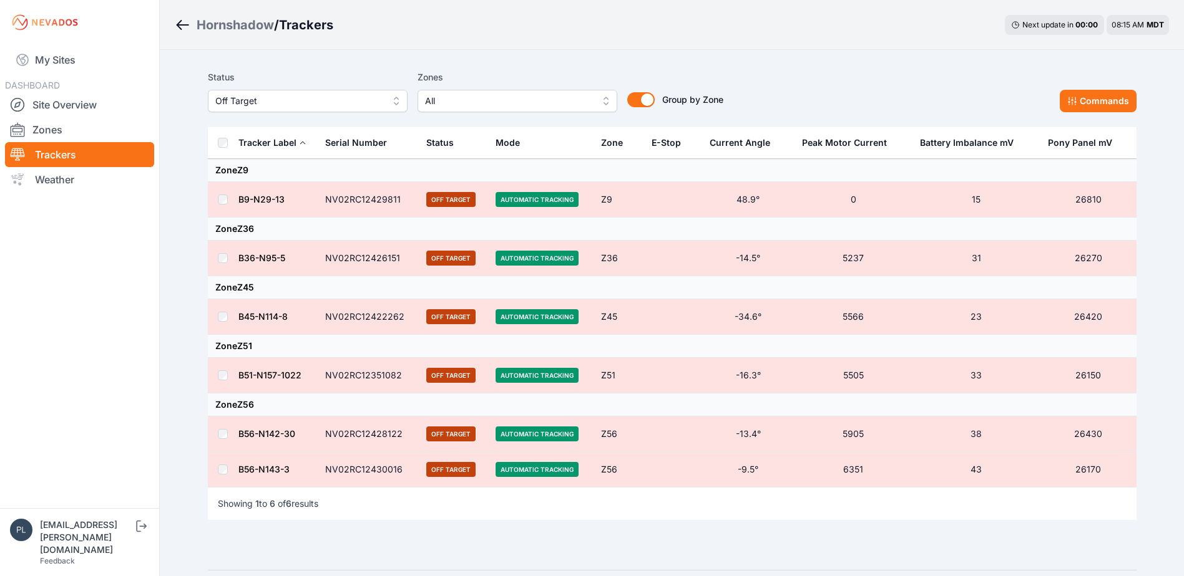
click at [172, 235] on div "Hornshadow / Trackers Next update in 00 : 00 08:15 AM MDT Status Off Target Zon…" at bounding box center [592, 306] width 1184 height 613
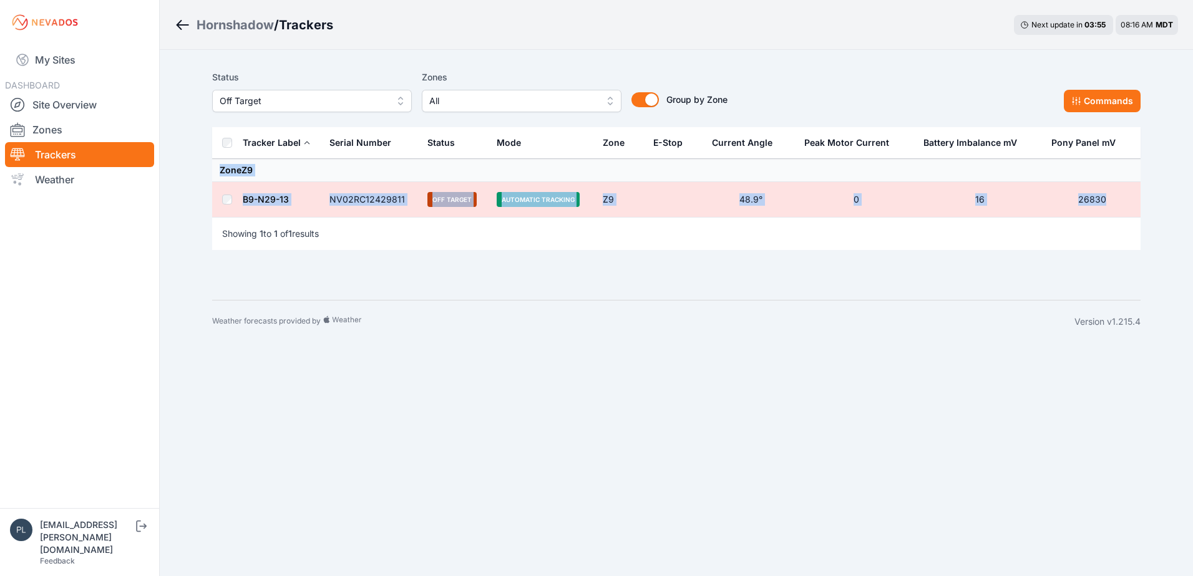
drag, startPoint x: 1131, startPoint y: 197, endPoint x: 215, endPoint y: 172, distance: 915.6
click at [215, 172] on tbody "Zone Z9 B9-N29-13 NV02RC12429811 Off Target Automatic Tracking Z9 48.9° 0 16 26…" at bounding box center [676, 188] width 928 height 59
copy tbody "Zone Z9 B9-N29-13 NV02RC12429811 Off Target Automatic Tracking Z9 48.9° 0 16 26…"
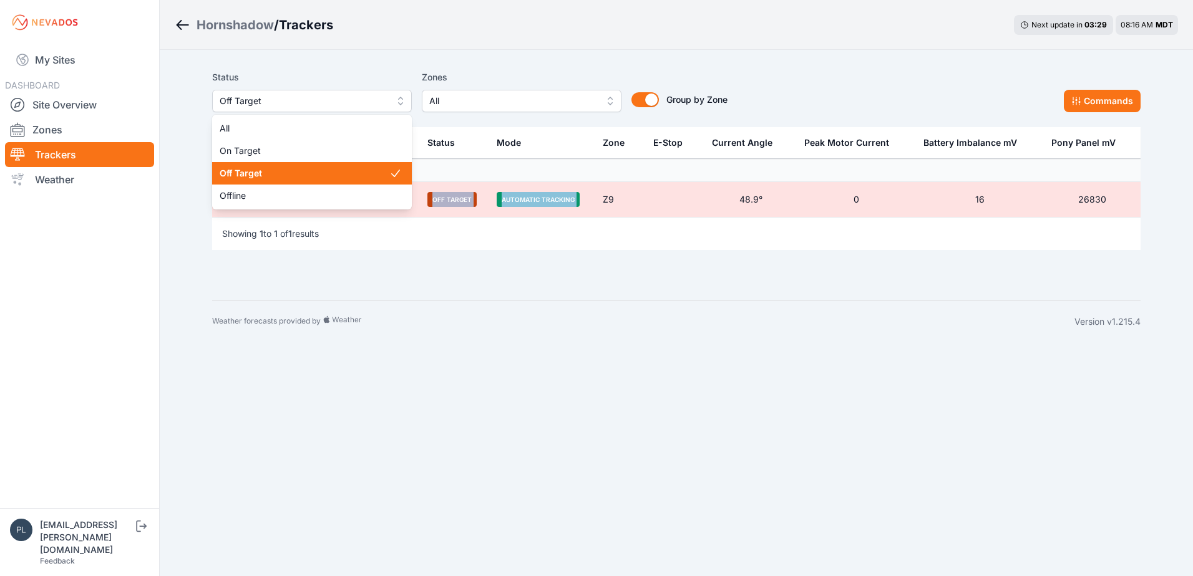
click at [260, 96] on span "Off Target" at bounding box center [303, 101] width 167 height 15
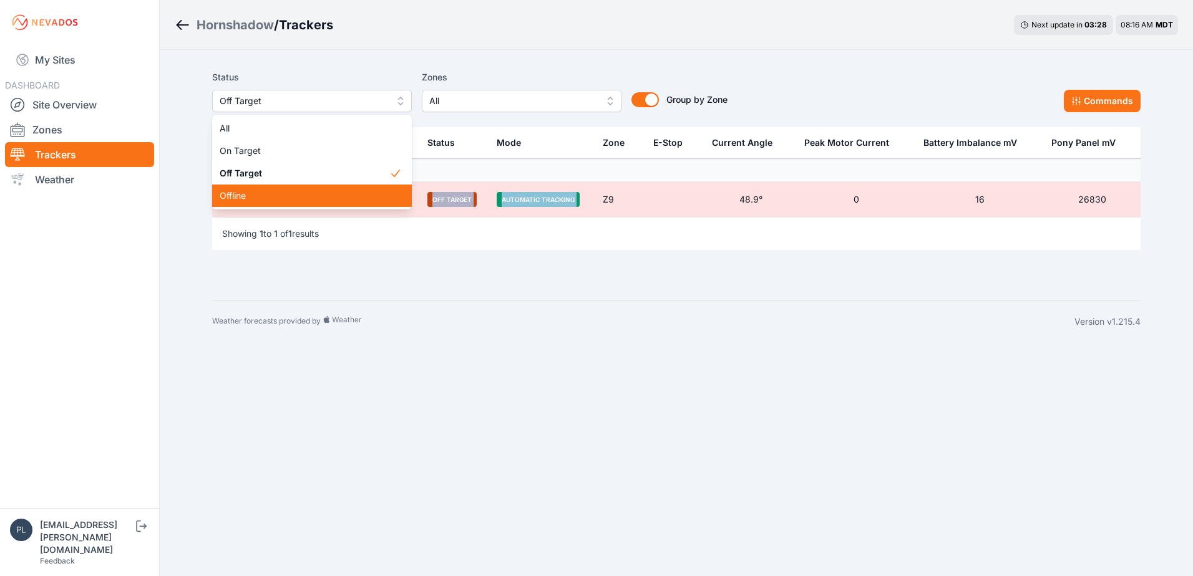
click at [245, 196] on span "Offline" at bounding box center [305, 196] width 170 height 12
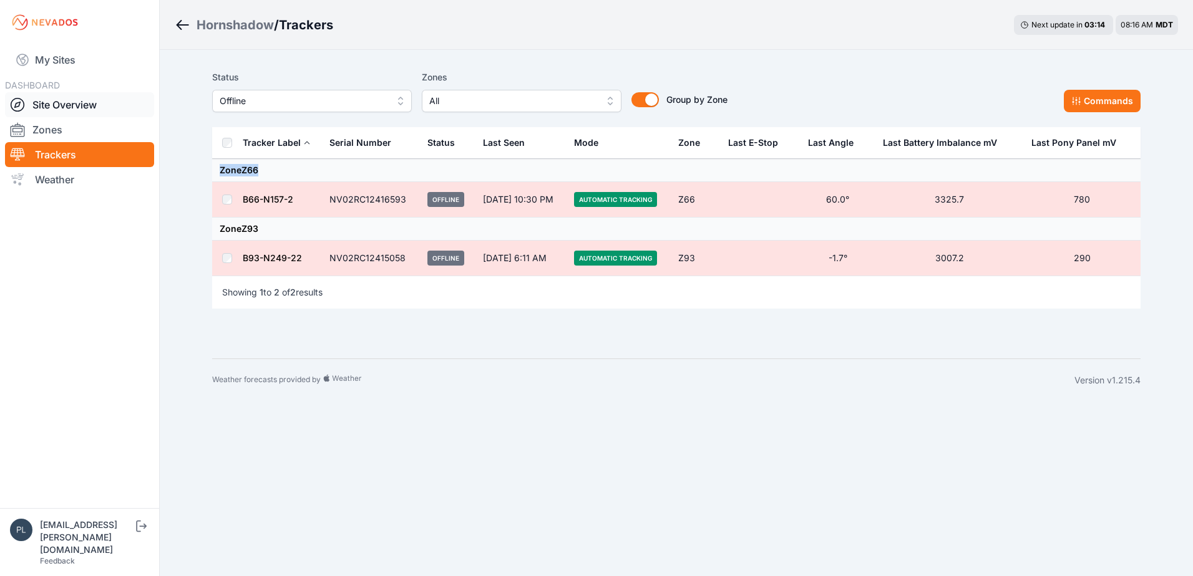
click at [76, 104] on link "Site Overview" at bounding box center [79, 104] width 149 height 25
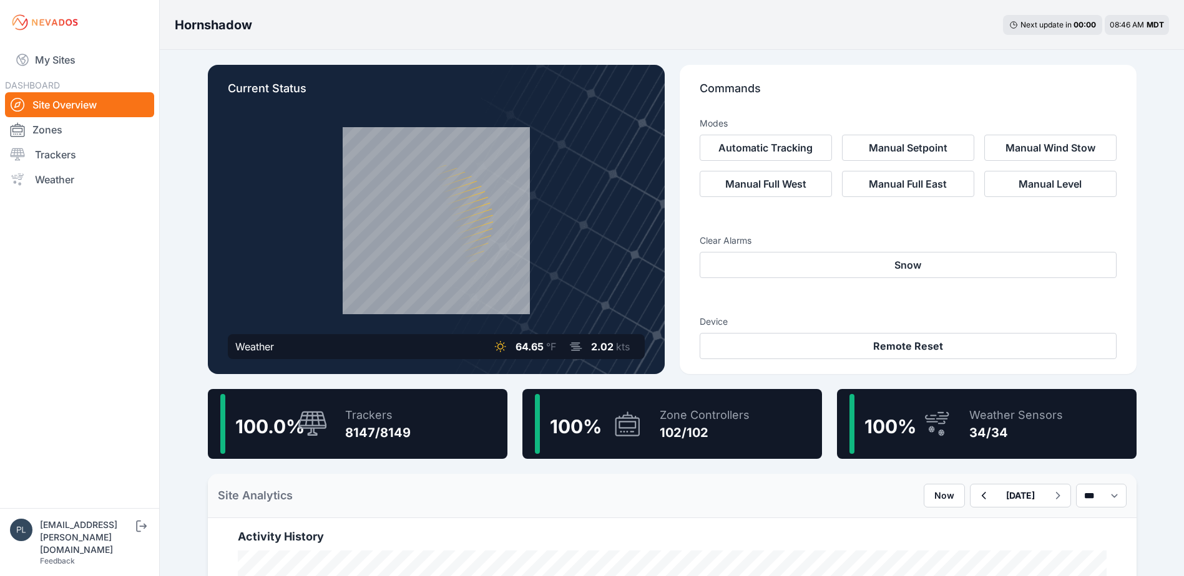
click at [85, 112] on link "Site Overview" at bounding box center [79, 104] width 149 height 25
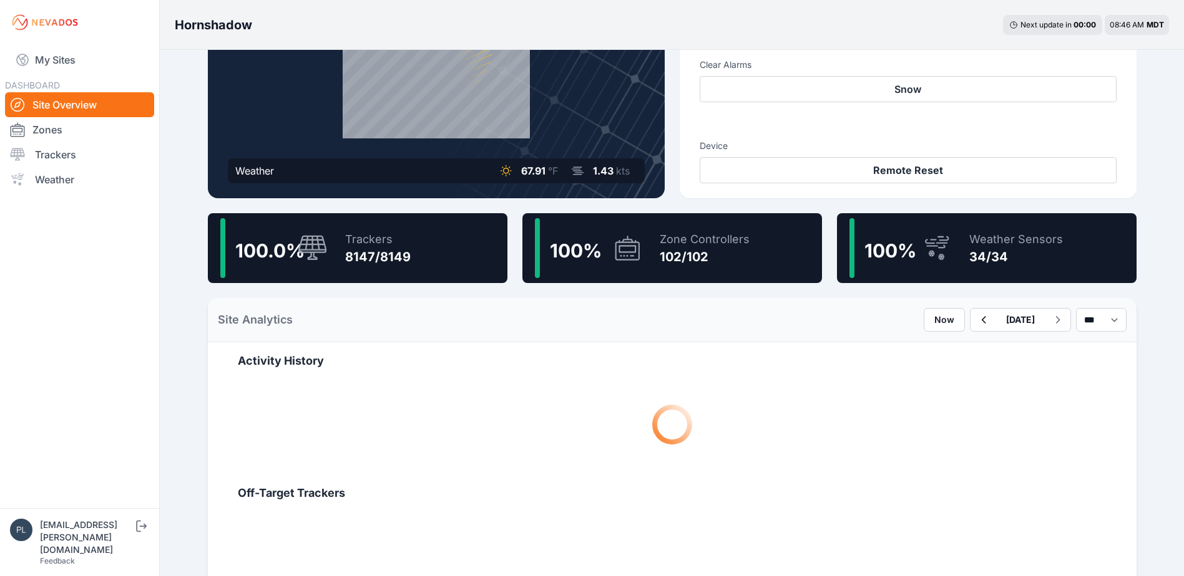
scroll to position [187, 0]
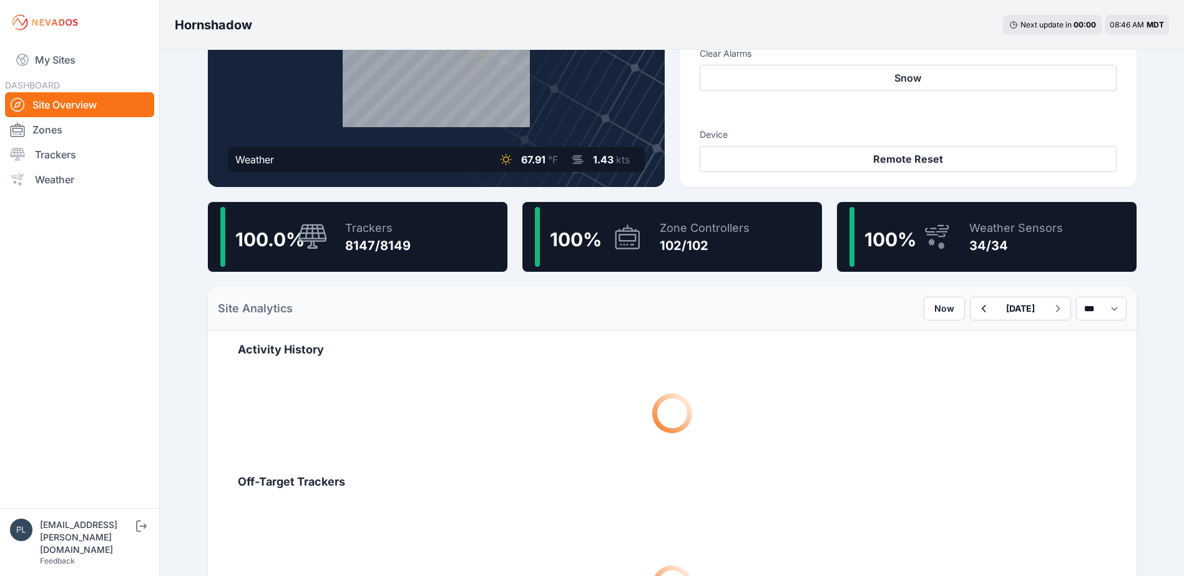
click at [293, 249] on div at bounding box center [310, 237] width 35 height 27
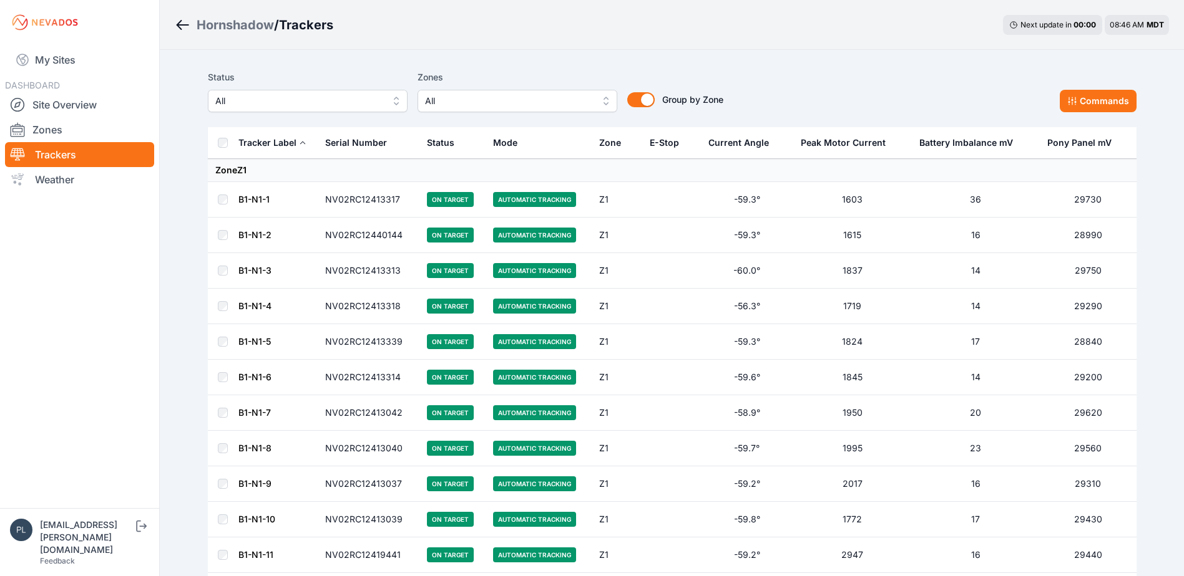
click at [89, 108] on link "Site Overview" at bounding box center [79, 104] width 149 height 25
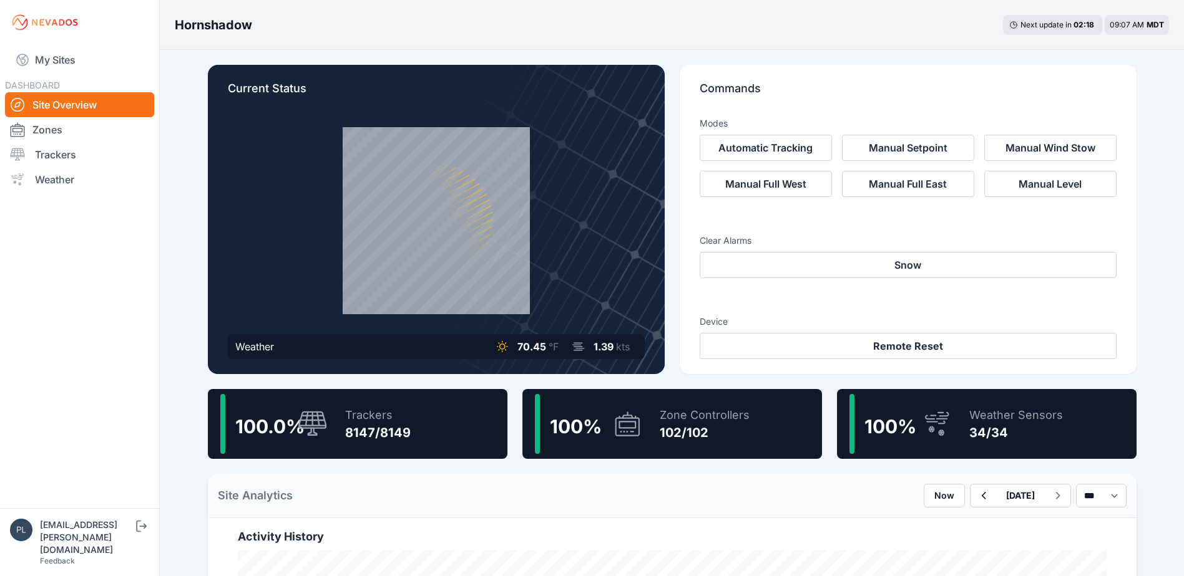
click at [73, 557] on link "Feedback" at bounding box center [57, 561] width 35 height 9
click at [111, 192] on nav "My Sites DASHBOARD Site Overview Zones Trackers Weather" at bounding box center [79, 272] width 159 height 454
click at [427, 430] on div "100.0 % Trackers 8147/8149" at bounding box center [357, 424] width 299 height 70
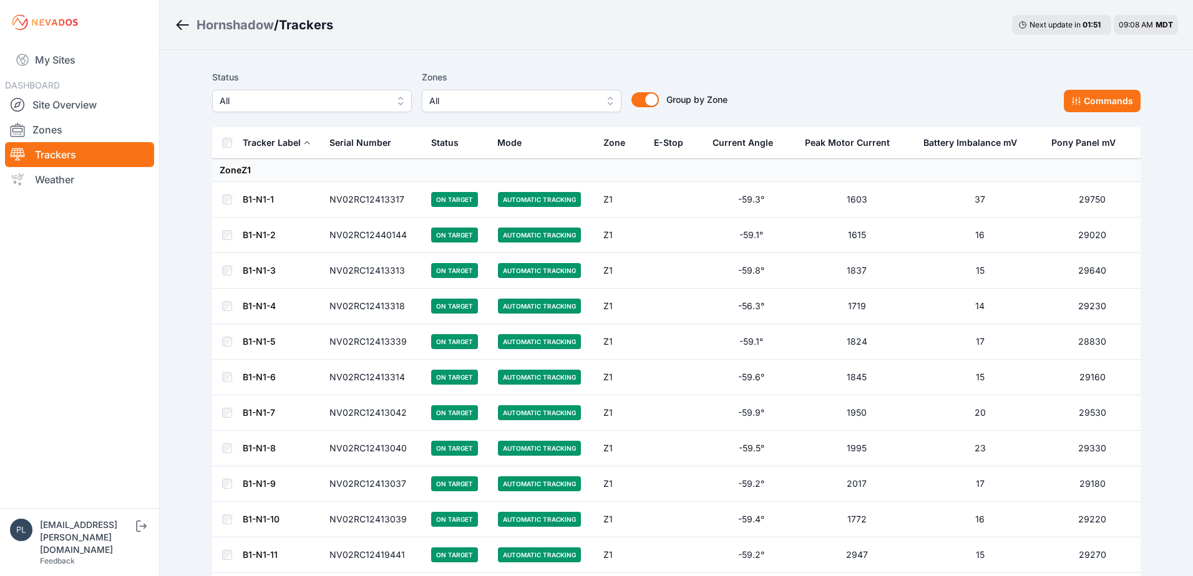
click at [312, 105] on span "All" at bounding box center [303, 101] width 167 height 15
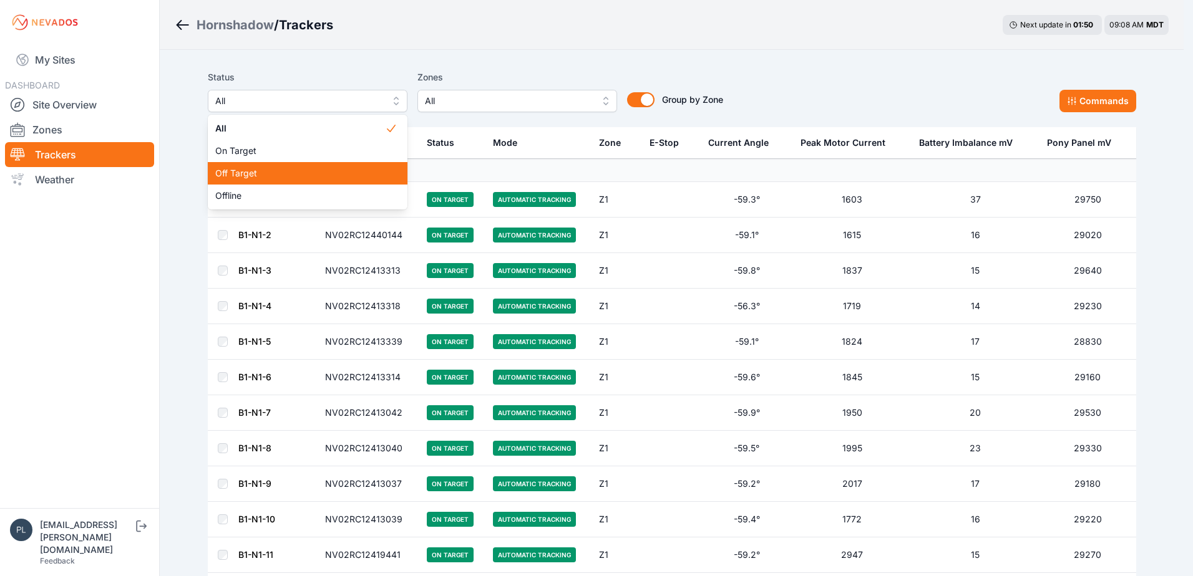
click at [303, 177] on span "Off Target" at bounding box center [300, 173] width 170 height 12
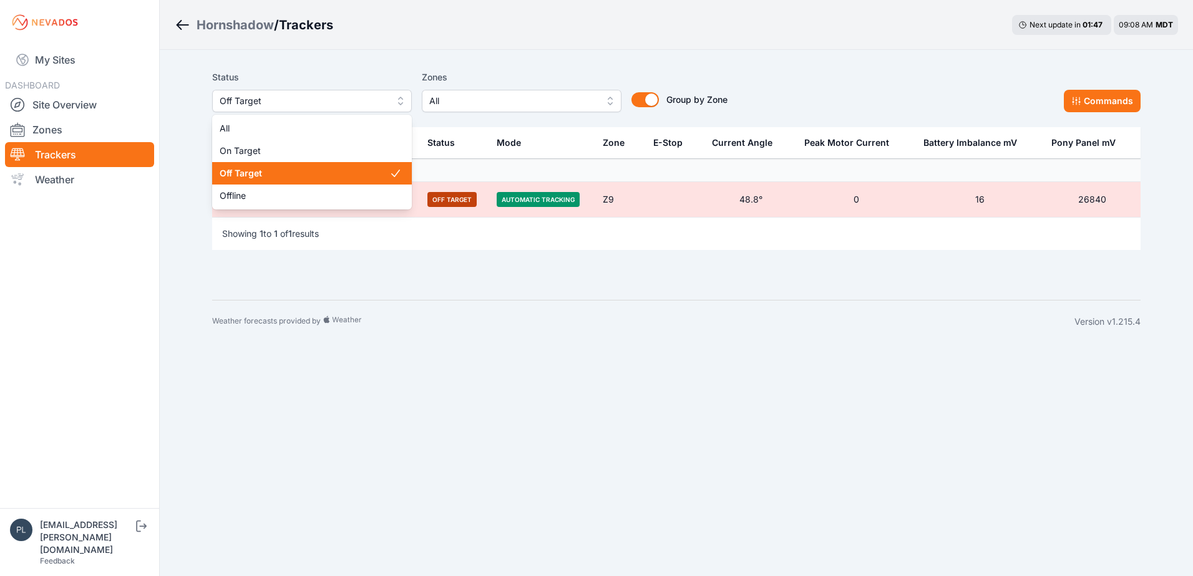
click at [312, 102] on span "Off Target" at bounding box center [303, 101] width 167 height 15
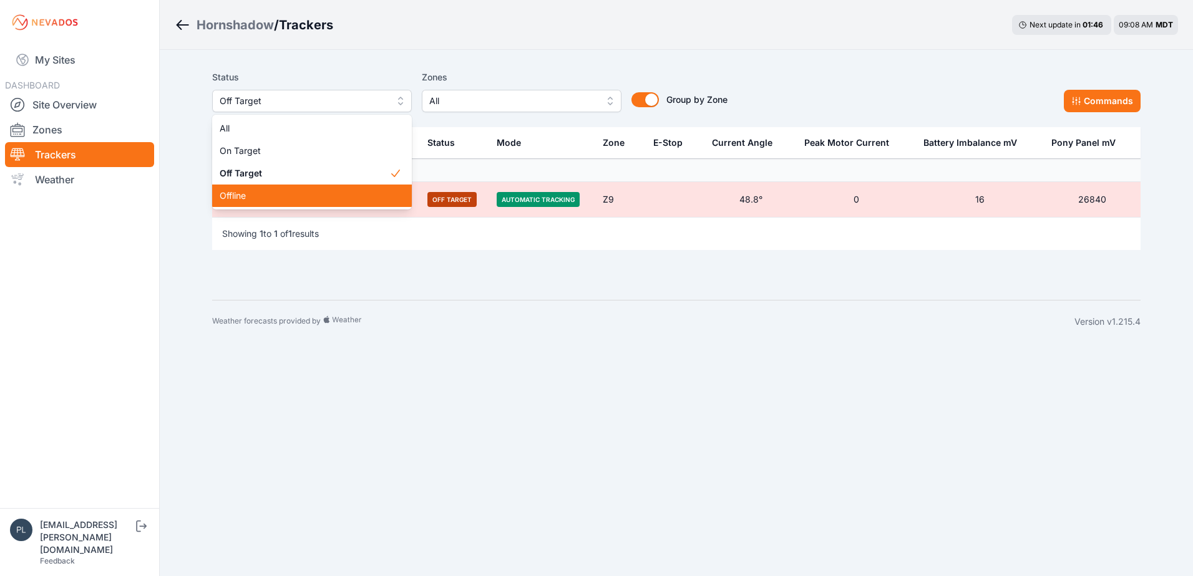
click at [271, 200] on span "Offline" at bounding box center [305, 196] width 170 height 12
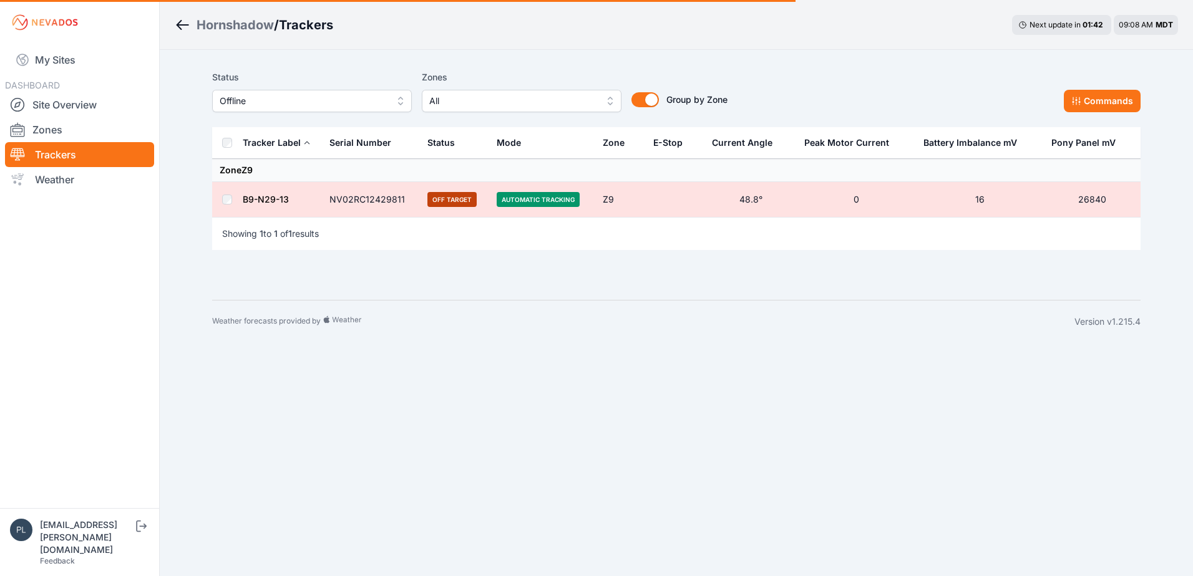
click at [600, 65] on div "Status Offline Zones All Group by Zone Group by Zone Commands" at bounding box center [676, 96] width 928 height 62
click at [134, 245] on nav "My Sites DASHBOARD Site Overview Zones Trackers Weather" at bounding box center [79, 272] width 159 height 454
click at [91, 98] on link "Site Overview" at bounding box center [79, 104] width 149 height 25
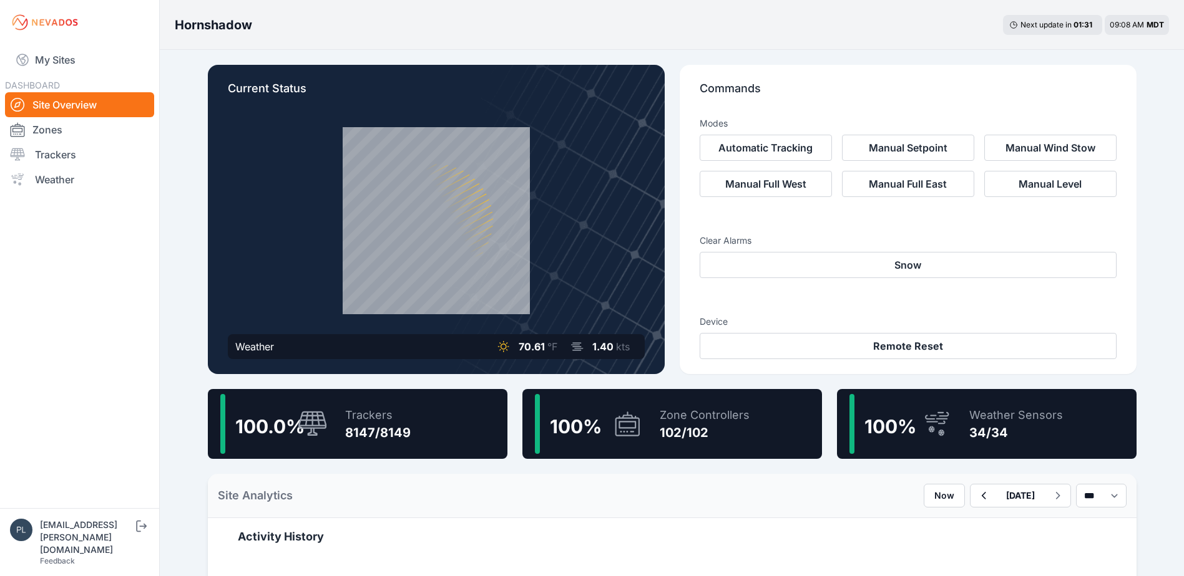
click at [100, 388] on nav "My Sites DASHBOARD Site Overview Zones Trackers Weather" at bounding box center [79, 272] width 159 height 454
click at [148, 270] on nav "My Sites DASHBOARD Site Overview Zones Trackers Weather" at bounding box center [79, 272] width 159 height 454
click at [75, 437] on nav "My Sites DASHBOARD Site Overview Zones Trackers Weather" at bounding box center [79, 272] width 159 height 454
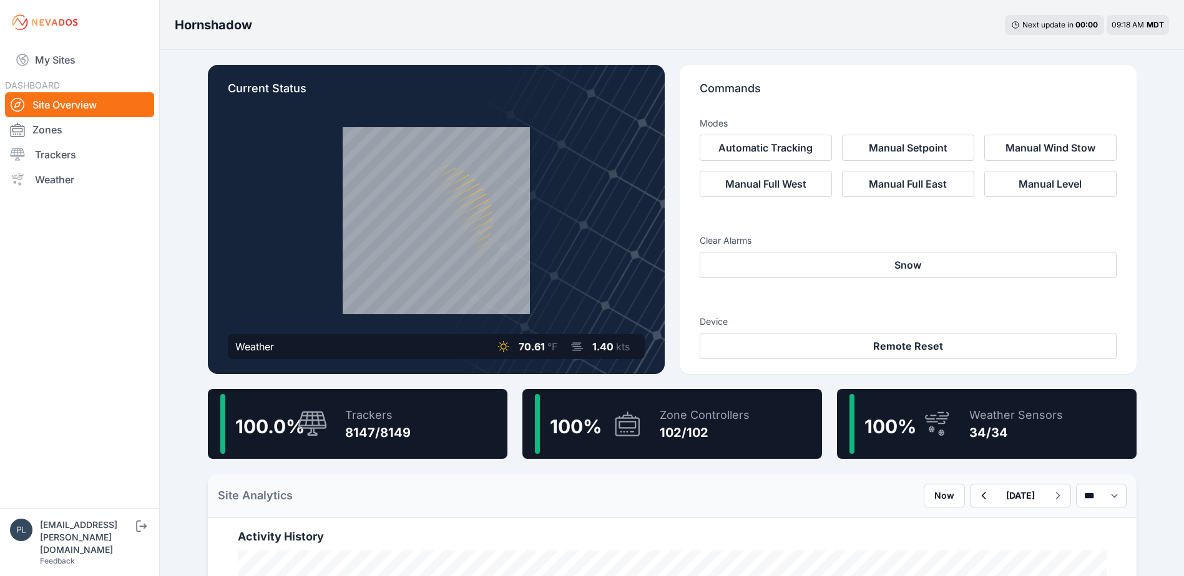
click at [144, 359] on nav "My Sites DASHBOARD Site Overview Zones Trackers Weather" at bounding box center [79, 272] width 159 height 454
click at [20, 281] on nav "My Sites DASHBOARD Site Overview Zones Trackers Weather" at bounding box center [79, 272] width 159 height 454
click at [407, 37] on div "Hornshadow Next update in 00 : 00 09:18 AM MDT" at bounding box center [672, 25] width 1024 height 50
click at [153, 225] on nav "My Sites DASHBOARD Site Overview Zones Trackers Weather" at bounding box center [79, 272] width 159 height 454
click at [110, 361] on nav "My Sites DASHBOARD Site Overview Zones Trackers Weather" at bounding box center [79, 272] width 159 height 454
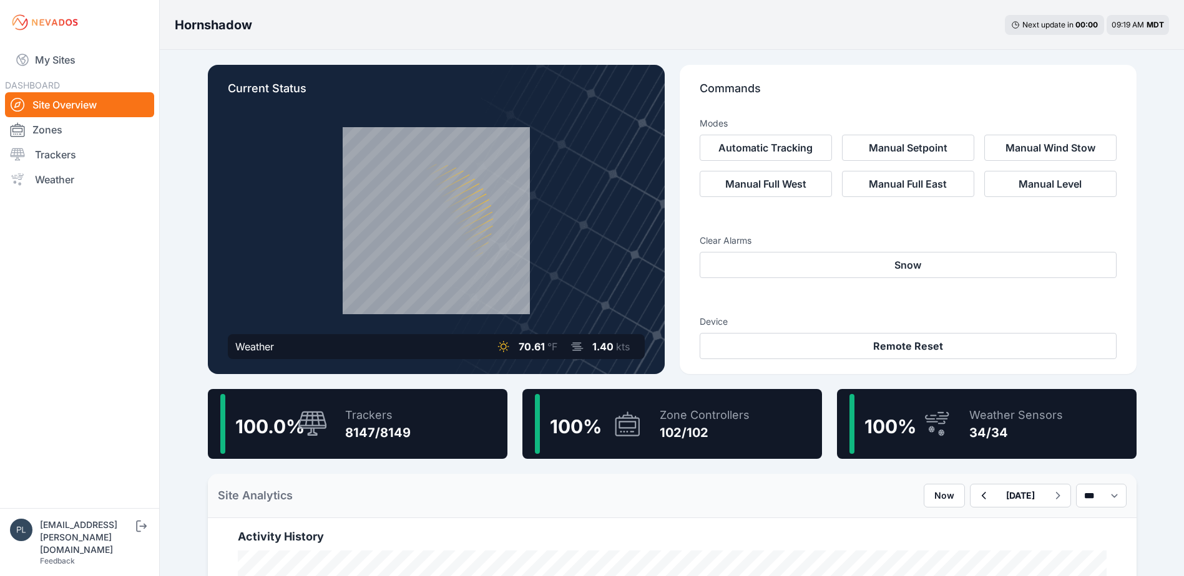
click at [132, 348] on nav "My Sites DASHBOARD Site Overview Zones Trackers Weather" at bounding box center [79, 272] width 159 height 454
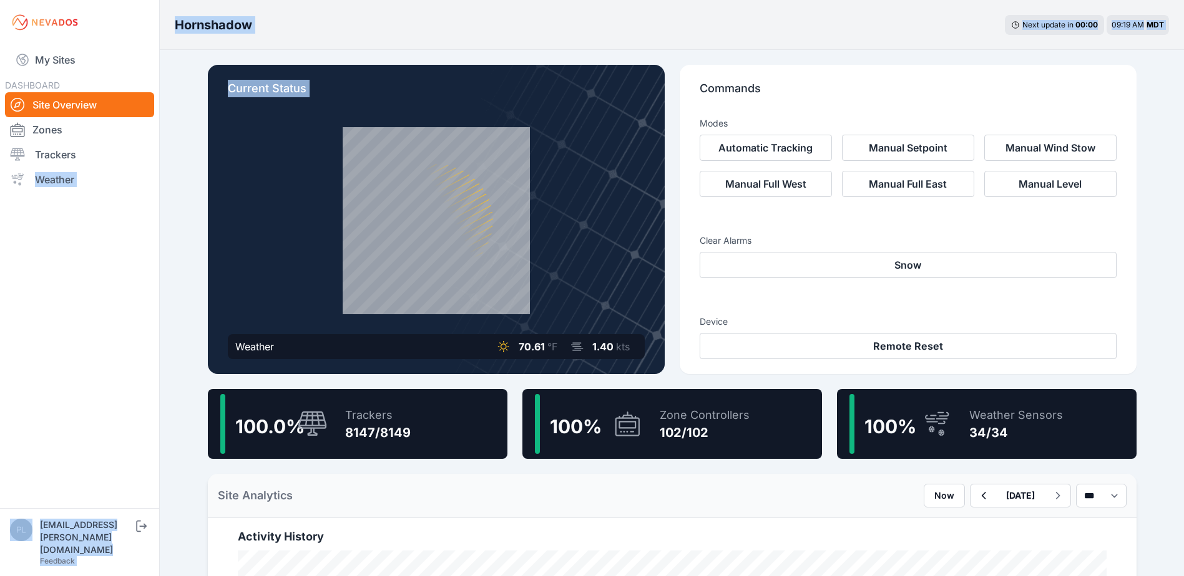
click at [0, 259] on html "My Sites DASHBOARD Site Overview Zones Trackers Weather plsmith@sundt.com Feedb…" at bounding box center [592, 288] width 1184 height 576
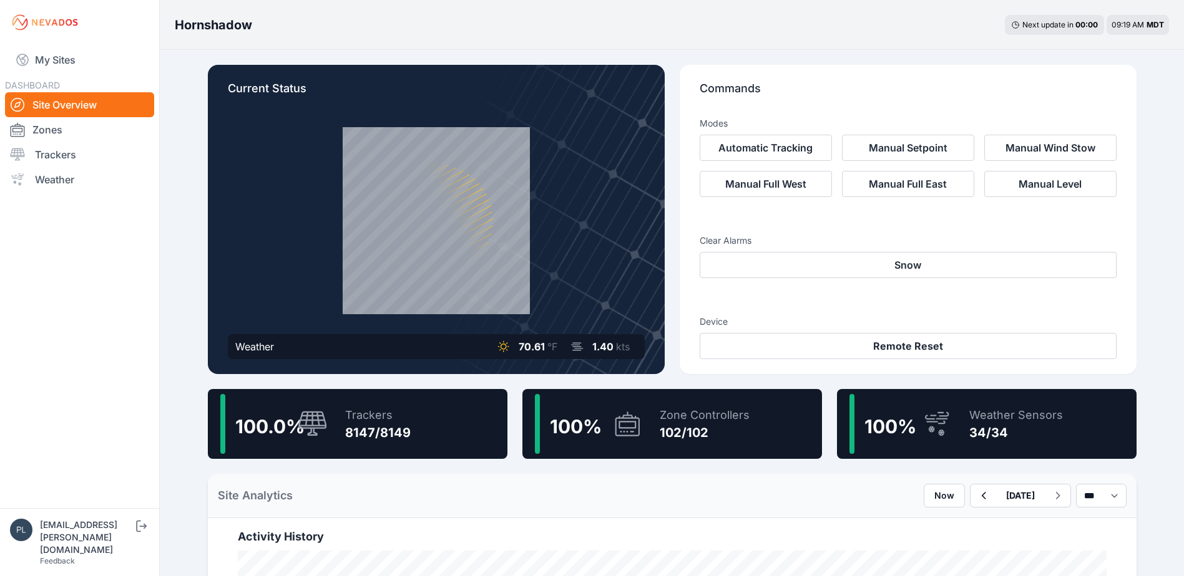
click at [142, 251] on nav "My Sites DASHBOARD Site Overview Zones Trackers Weather" at bounding box center [79, 272] width 159 height 454
click at [115, 295] on nav "My Sites DASHBOARD Site Overview Zones Trackers Weather" at bounding box center [79, 272] width 159 height 454
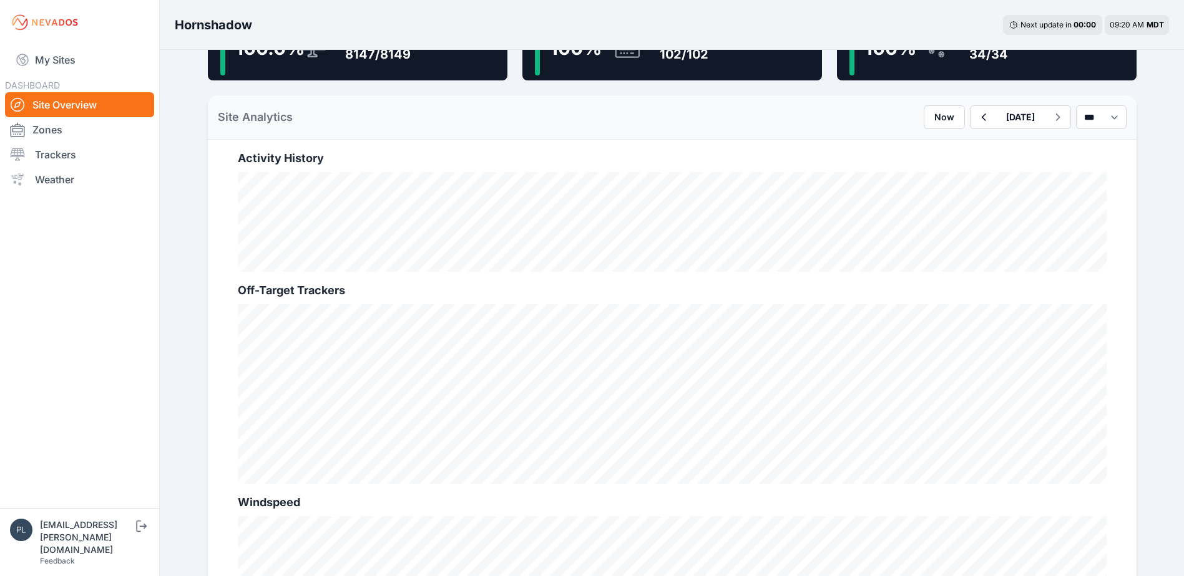
scroll to position [437, 0]
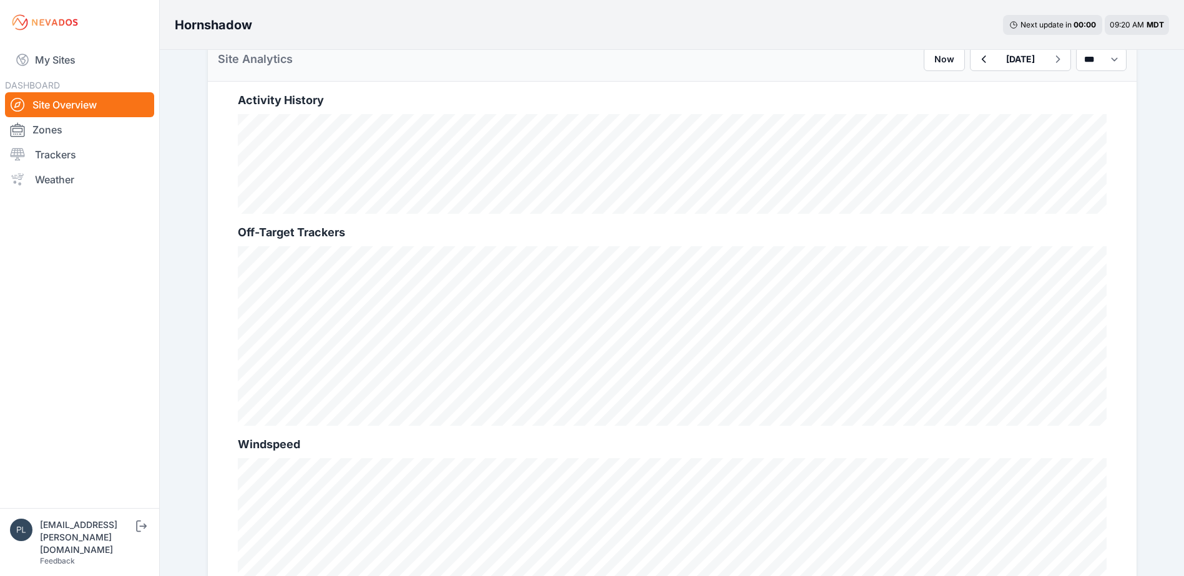
click at [167, 326] on div "Hornshadow Next update in 00 : 00 09:20 AM MDT Current Status Weather 70.61 °F …" at bounding box center [592, 253] width 1184 height 1380
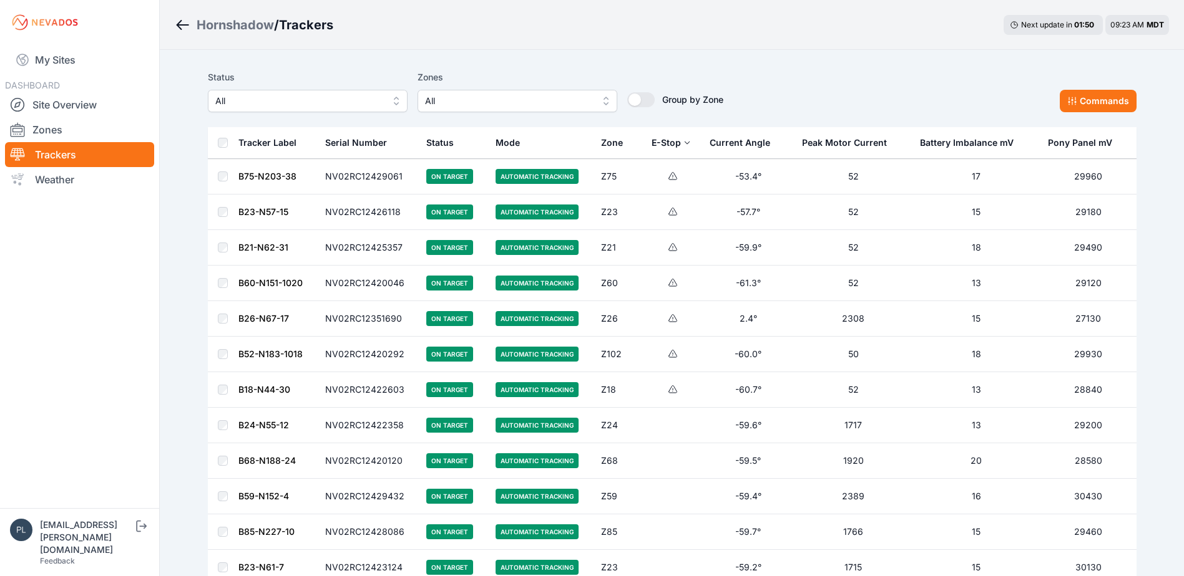
click at [51, 345] on nav "My Sites DASHBOARD Site Overview Zones Trackers Weather" at bounding box center [79, 272] width 159 height 454
click at [60, 233] on nav "My Sites DASHBOARD Site Overview Zones Trackers Weather" at bounding box center [79, 272] width 159 height 454
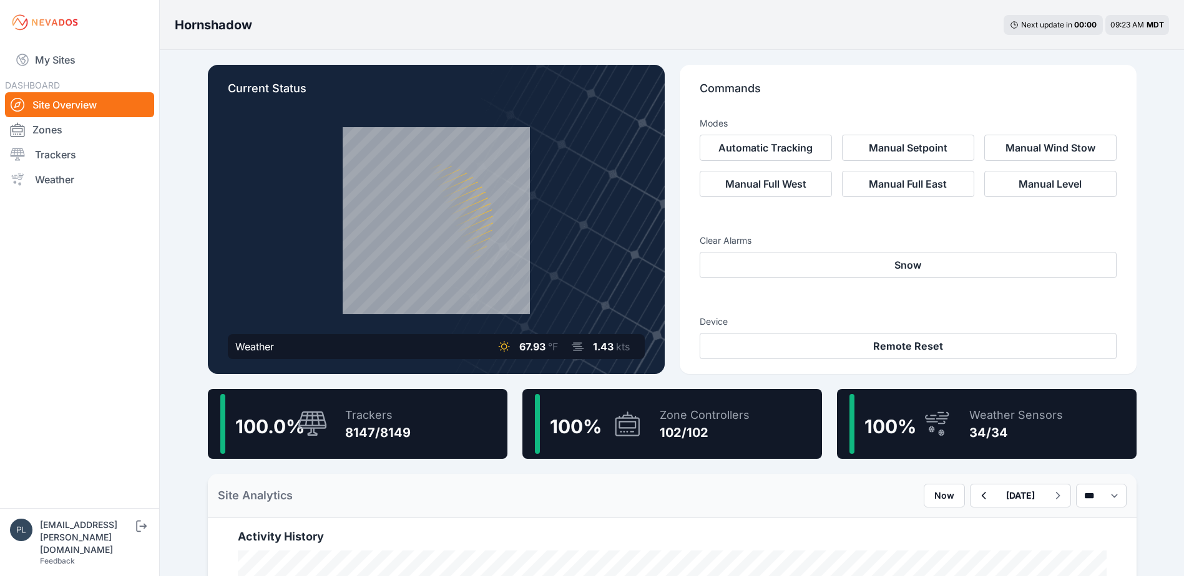
click at [84, 420] on nav "My Sites DASHBOARD Site Overview Zones Trackers Weather" at bounding box center [79, 272] width 159 height 454
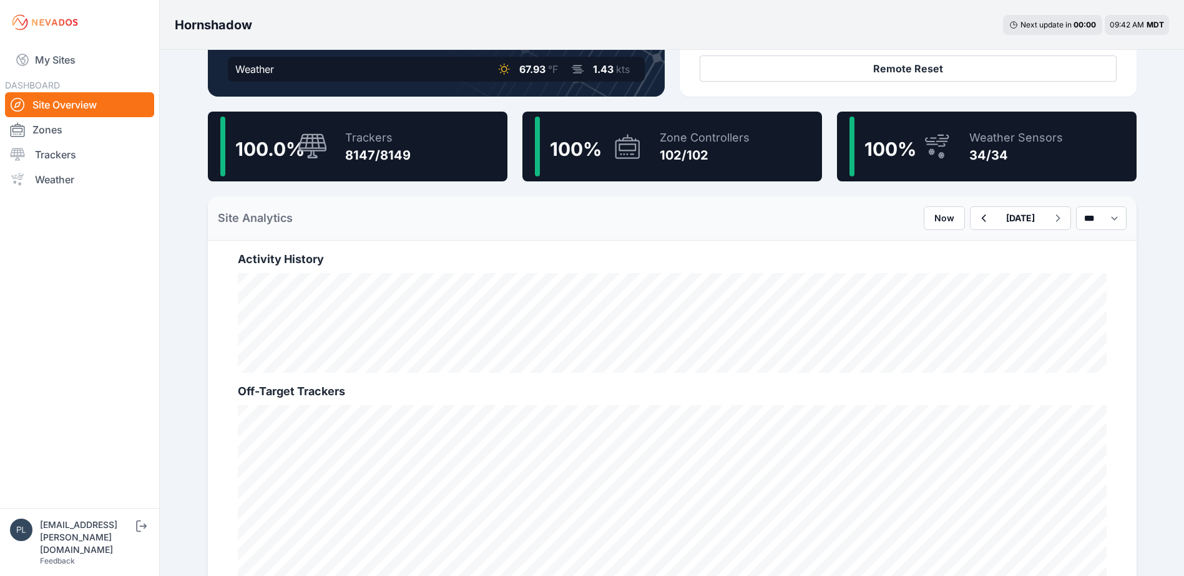
scroll to position [374, 0]
